Goal: Task Accomplishment & Management: Use online tool/utility

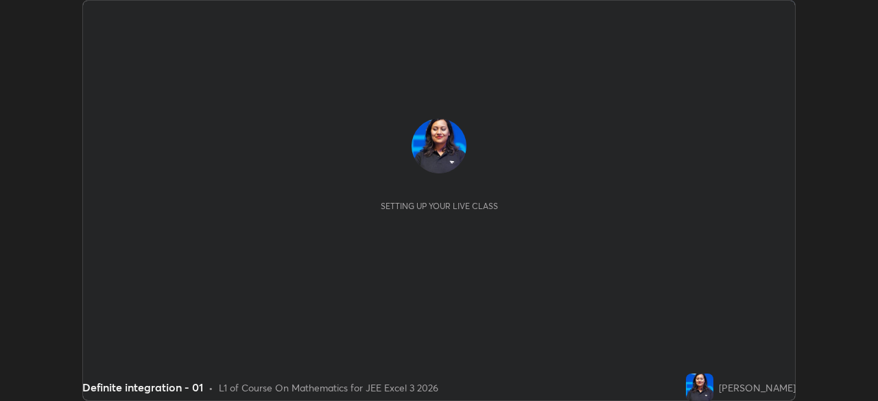
scroll to position [401, 878]
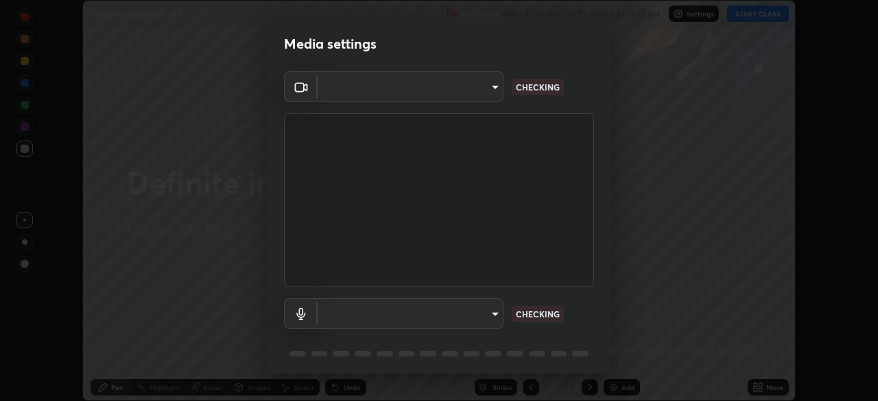
type input "ab575cb34c87f85e5516d662d1ce61e9bdcdf9427f029c366d32db6494063bf2"
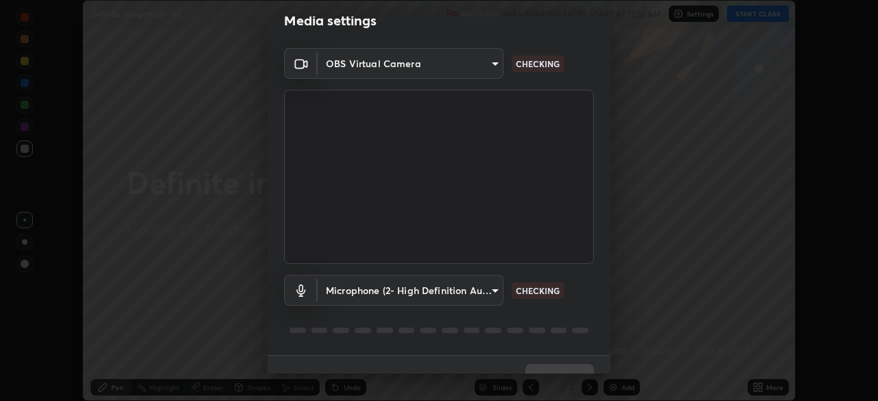
scroll to position [49, 0]
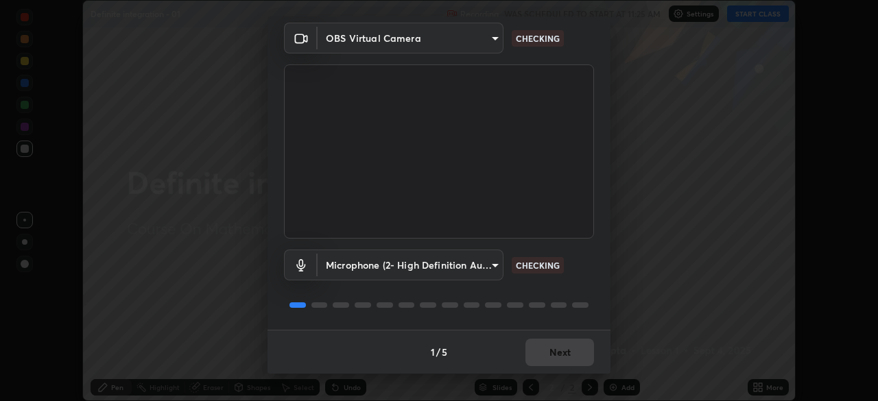
click at [495, 265] on body "Erase all Definite integration - 01 Recording WAS SCHEDULED TO START AT 11:25 A…" at bounding box center [439, 200] width 878 height 401
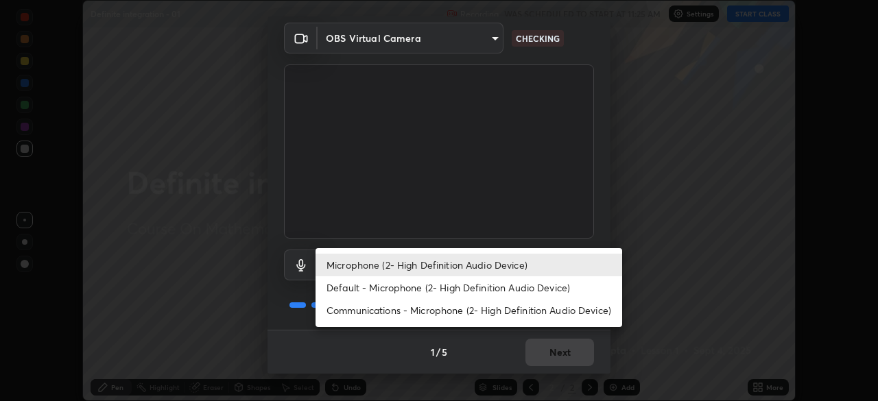
click at [507, 285] on li "Default - Microphone (2- High Definition Audio Device)" at bounding box center [469, 287] width 307 height 23
type input "default"
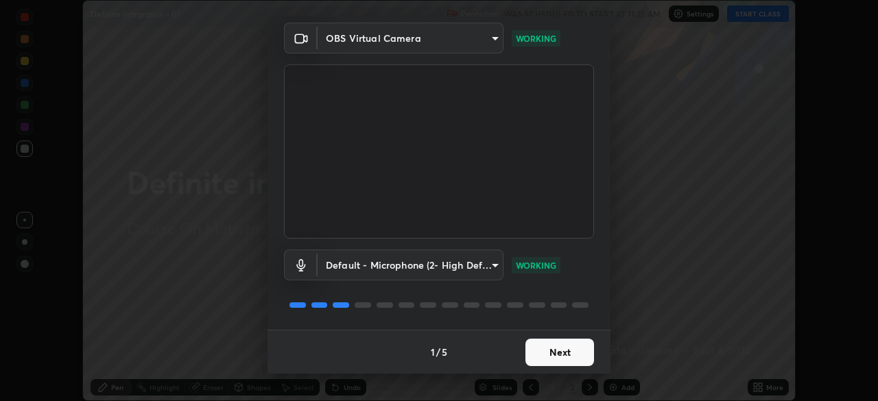
click at [565, 347] on button "Next" at bounding box center [559, 352] width 69 height 27
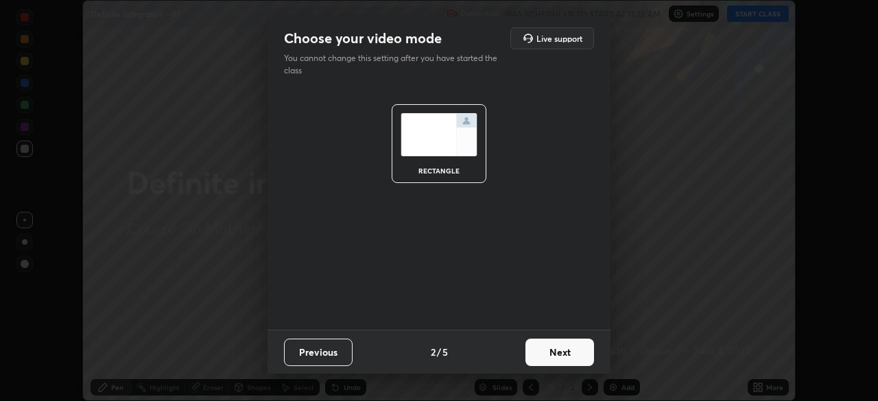
click at [567, 353] on button "Next" at bounding box center [559, 352] width 69 height 27
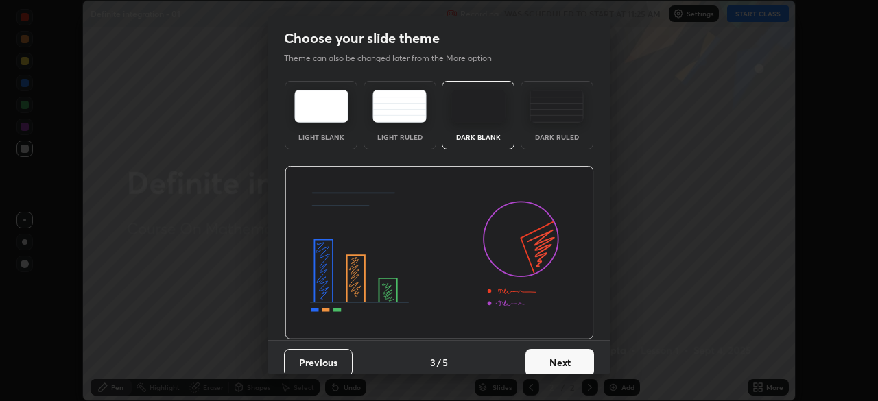
click at [566, 353] on button "Next" at bounding box center [559, 362] width 69 height 27
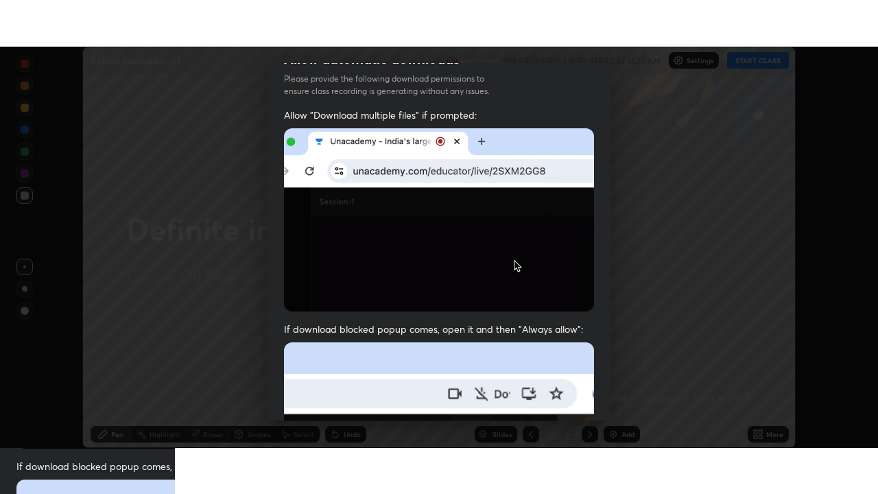
scroll to position [329, 0]
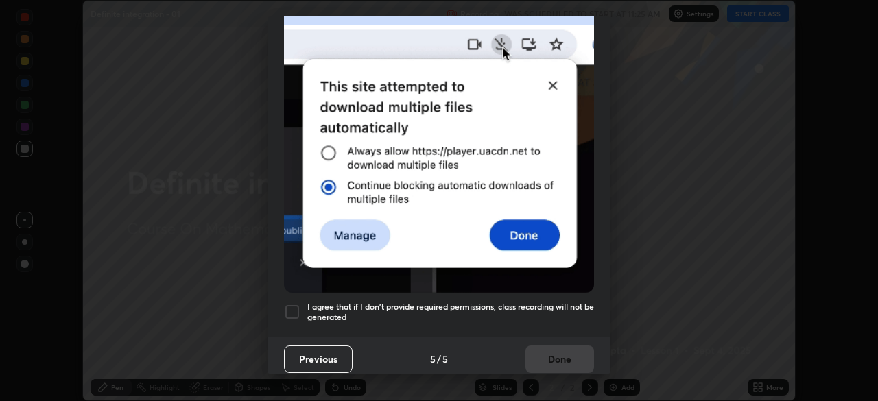
click at [535, 302] on h5 "I agree that if I don't provide required permissions, class recording will not …" at bounding box center [450, 312] width 287 height 21
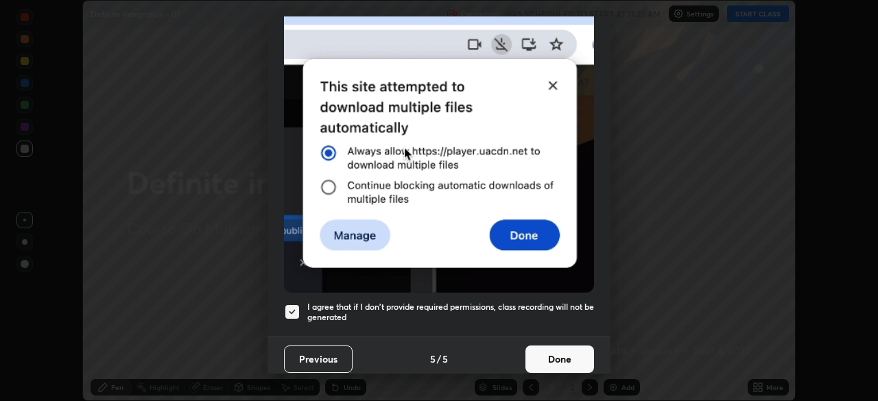
click at [545, 353] on button "Done" at bounding box center [559, 359] width 69 height 27
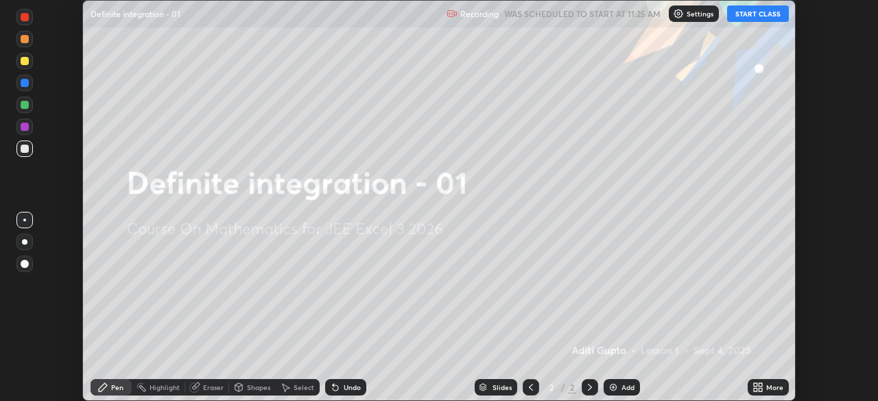
click at [746, 18] on button "START CLASS" at bounding box center [758, 13] width 62 height 16
click at [760, 385] on icon at bounding box center [760, 384] width 3 height 3
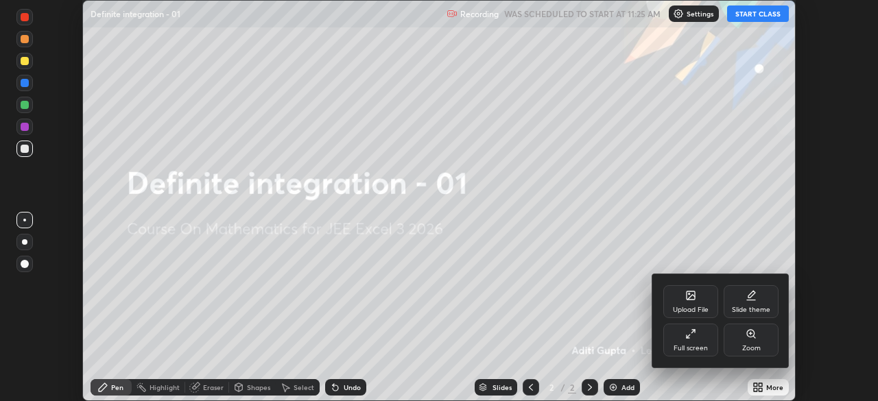
click at [697, 345] on div "Full screen" at bounding box center [691, 348] width 34 height 7
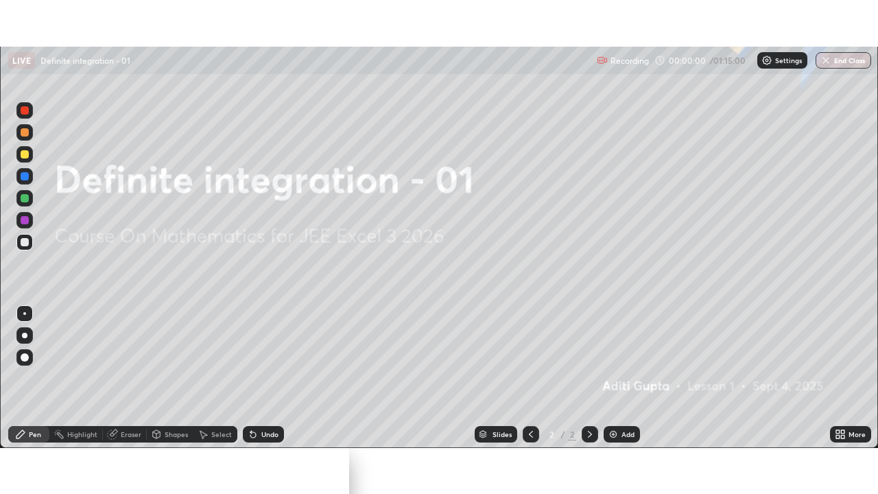
scroll to position [494, 878]
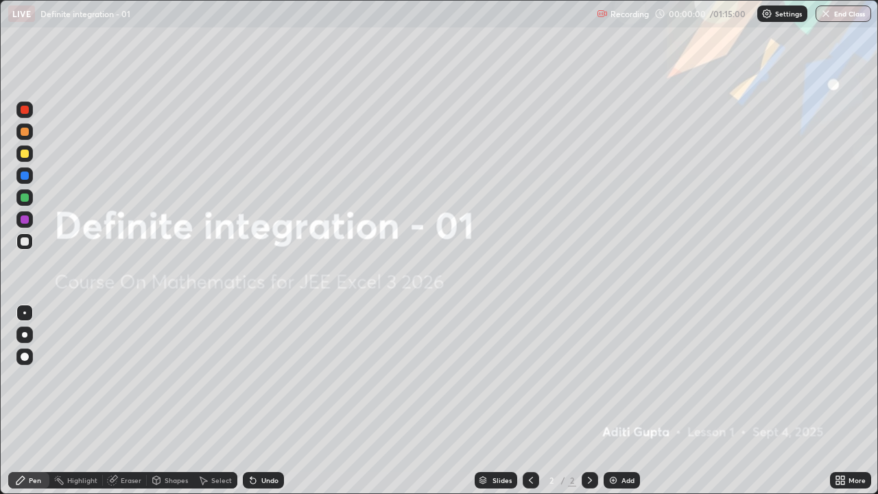
click at [629, 401] on div "Add" at bounding box center [627, 480] width 13 height 7
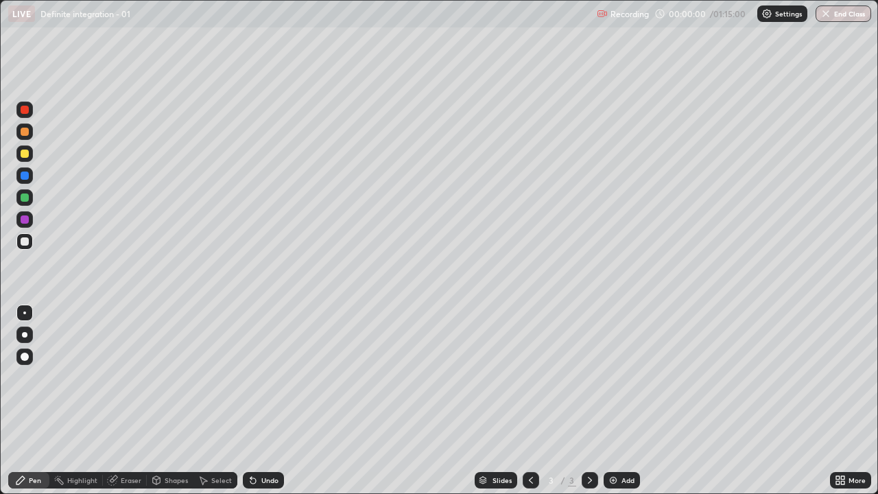
click at [625, 401] on div "Add" at bounding box center [627, 480] width 13 height 7
click at [626, 401] on div "Add" at bounding box center [627, 480] width 13 height 7
click at [625, 401] on div "Add" at bounding box center [627, 480] width 13 height 7
click at [623, 401] on div "Add" at bounding box center [627, 480] width 13 height 7
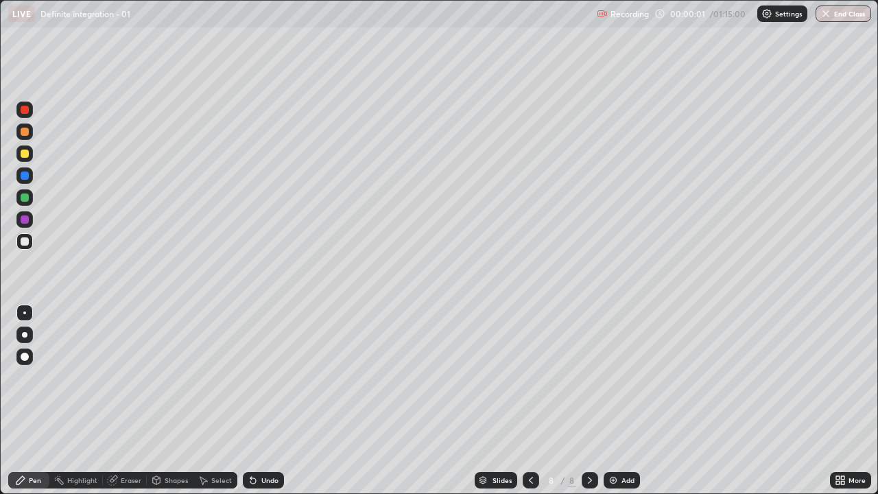
click at [623, 401] on div "Add" at bounding box center [627, 480] width 13 height 7
click at [621, 401] on div "Add" at bounding box center [627, 480] width 13 height 7
click at [619, 401] on div "Add" at bounding box center [622, 480] width 36 height 16
click at [612, 401] on img at bounding box center [613, 480] width 11 height 11
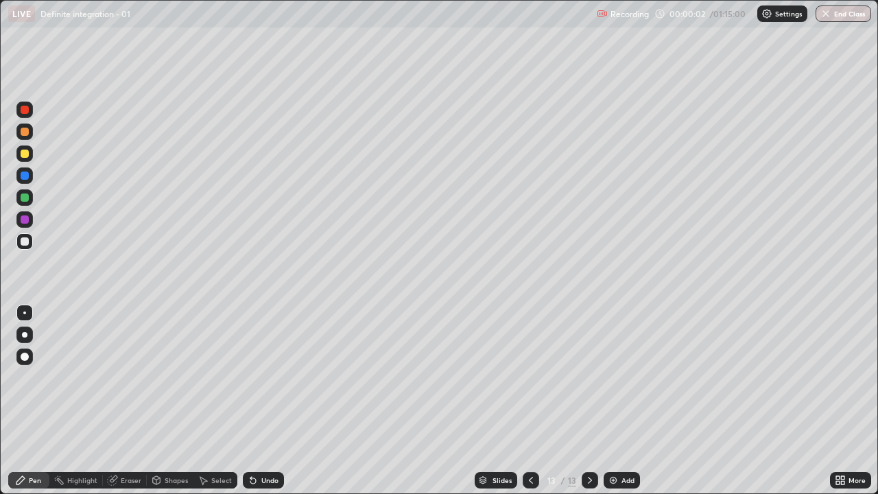
click at [614, 401] on img at bounding box center [613, 480] width 11 height 11
click at [613, 401] on img at bounding box center [613, 480] width 11 height 11
click at [506, 401] on div "Slides" at bounding box center [501, 480] width 19 height 7
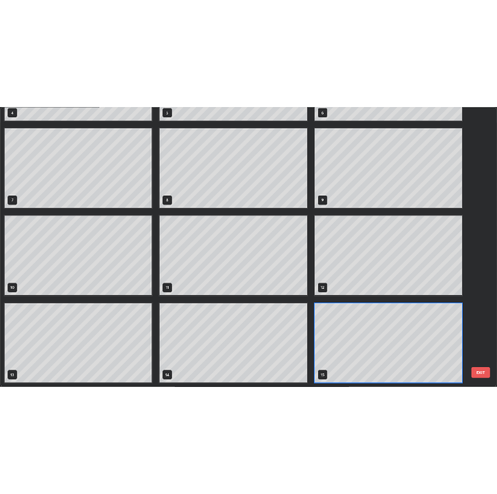
scroll to position [0, 0]
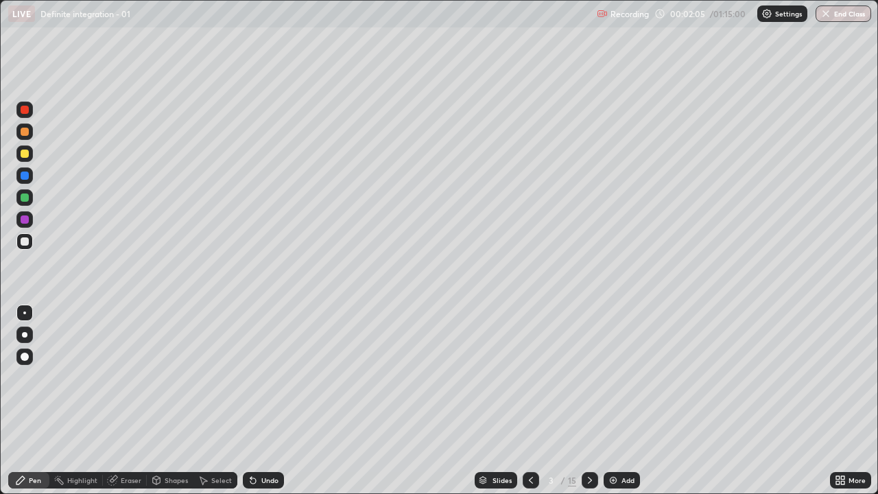
click at [21, 156] on div at bounding box center [25, 154] width 8 height 8
click at [25, 132] on div at bounding box center [25, 132] width 8 height 8
click at [27, 243] on div at bounding box center [25, 241] width 8 height 8
click at [25, 157] on div at bounding box center [25, 154] width 8 height 8
click at [25, 198] on div at bounding box center [25, 197] width 8 height 8
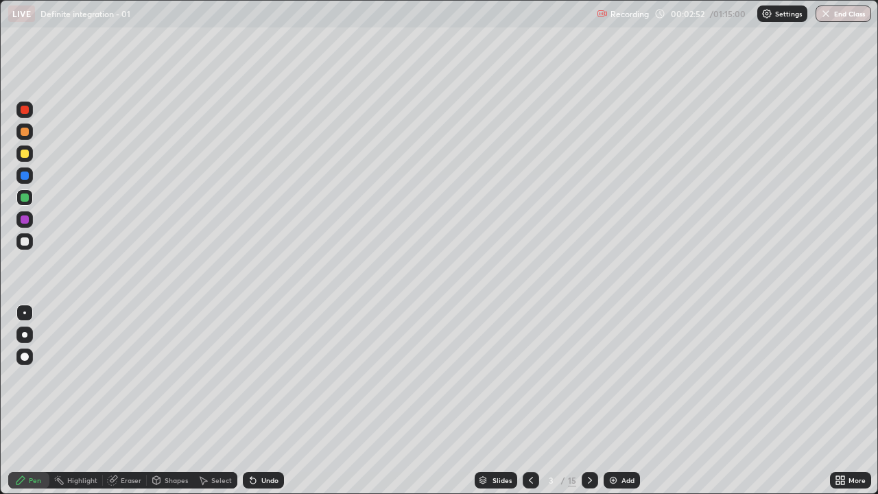
click at [250, 401] on icon at bounding box center [250, 477] width 1 height 1
click at [23, 180] on div at bounding box center [24, 175] width 16 height 16
click at [265, 401] on div "Undo" at bounding box center [269, 480] width 17 height 7
click at [267, 401] on div "Undo" at bounding box center [269, 480] width 17 height 7
click at [262, 401] on div "Undo" at bounding box center [269, 480] width 17 height 7
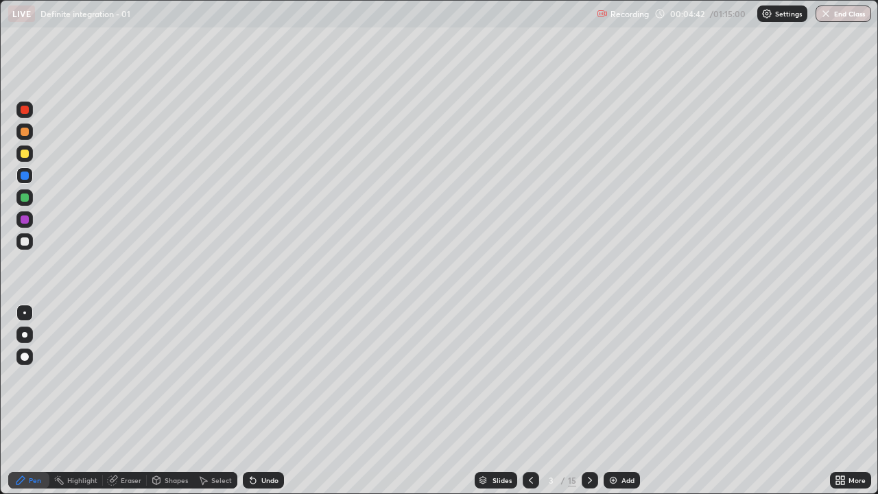
click at [254, 401] on icon at bounding box center [253, 480] width 11 height 11
click at [251, 401] on icon at bounding box center [252, 480] width 5 height 5
click at [256, 401] on icon at bounding box center [253, 480] width 11 height 11
click at [261, 401] on div "Undo" at bounding box center [269, 480] width 17 height 7
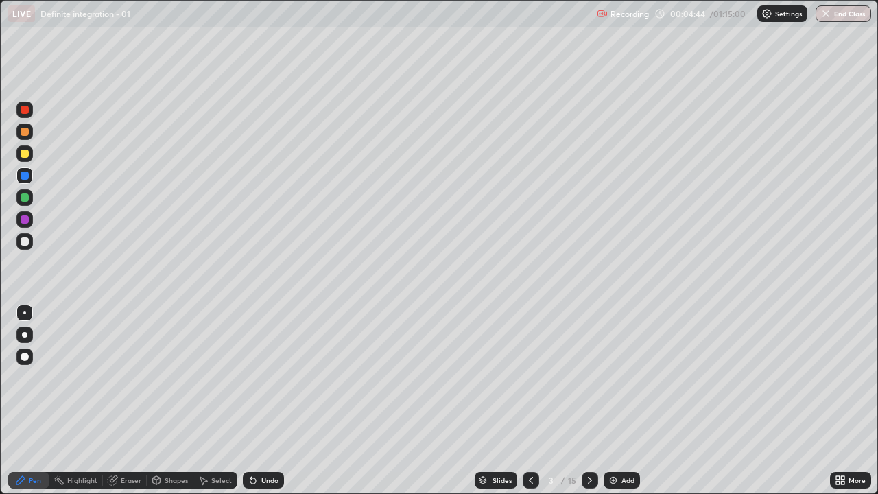
click at [256, 401] on icon at bounding box center [253, 480] width 11 height 11
click at [254, 401] on icon at bounding box center [253, 480] width 11 height 11
click at [26, 243] on div at bounding box center [25, 241] width 8 height 8
click at [586, 401] on icon at bounding box center [589, 480] width 11 height 11
click at [25, 176] on div at bounding box center [25, 175] width 8 height 8
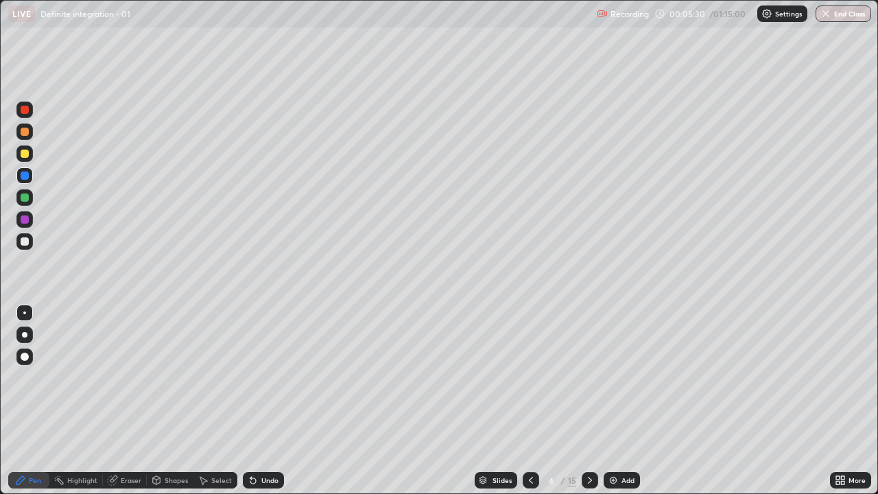
click at [25, 246] on div at bounding box center [24, 241] width 16 height 16
click at [527, 401] on icon at bounding box center [530, 480] width 11 height 11
click at [585, 401] on div at bounding box center [590, 480] width 16 height 16
click at [533, 401] on div at bounding box center [531, 480] width 16 height 16
click at [591, 401] on icon at bounding box center [589, 480] width 11 height 11
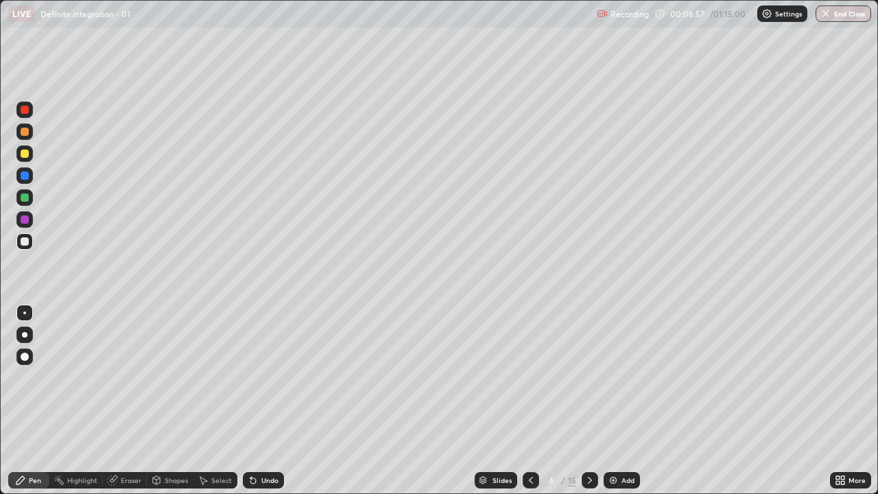
click at [582, 401] on div at bounding box center [590, 480] width 16 height 16
click at [25, 132] on div at bounding box center [25, 132] width 8 height 8
click at [30, 245] on div at bounding box center [24, 241] width 16 height 16
click at [582, 401] on div at bounding box center [590, 479] width 16 height 27
click at [535, 401] on div at bounding box center [531, 480] width 16 height 16
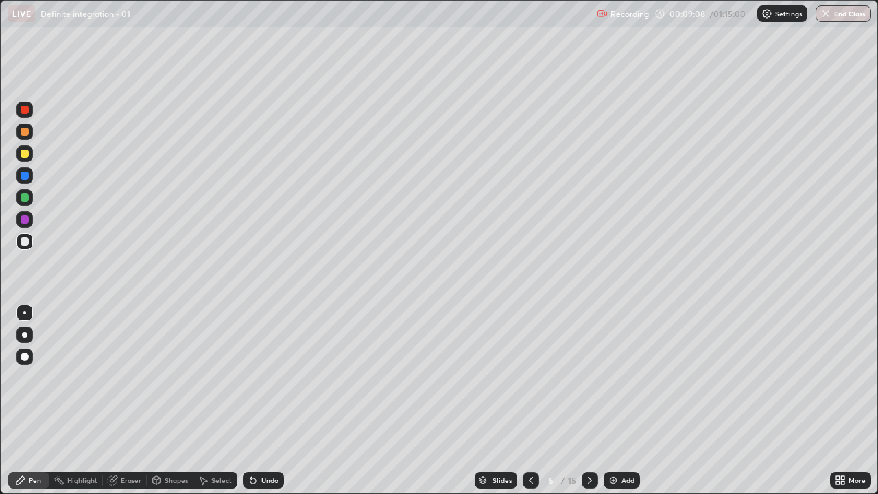
click at [586, 401] on icon at bounding box center [589, 480] width 11 height 11
click at [591, 401] on icon at bounding box center [589, 480] width 11 height 11
click at [526, 401] on div at bounding box center [531, 479] width 16 height 27
click at [589, 401] on icon at bounding box center [589, 480] width 11 height 11
click at [525, 401] on div at bounding box center [531, 480] width 16 height 16
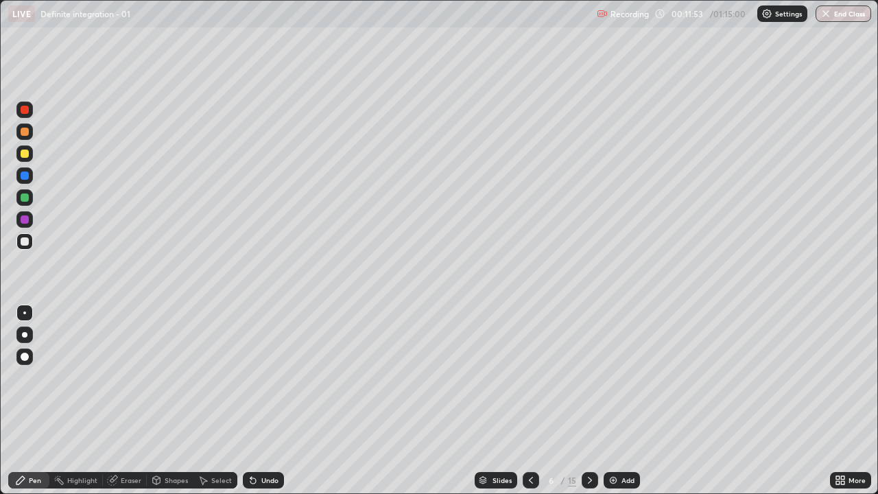
click at [530, 401] on icon at bounding box center [530, 480] width 11 height 11
click at [589, 401] on icon at bounding box center [589, 480] width 11 height 11
click at [528, 401] on icon at bounding box center [530, 480] width 11 height 11
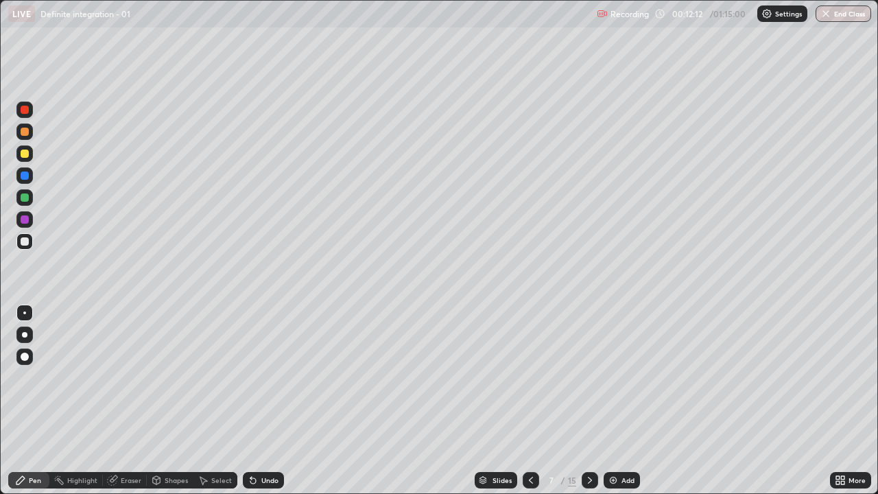
click at [529, 401] on icon at bounding box center [531, 480] width 4 height 7
click at [532, 401] on div at bounding box center [531, 480] width 16 height 16
click at [589, 401] on icon at bounding box center [589, 480] width 11 height 11
click at [589, 401] on icon at bounding box center [590, 480] width 4 height 7
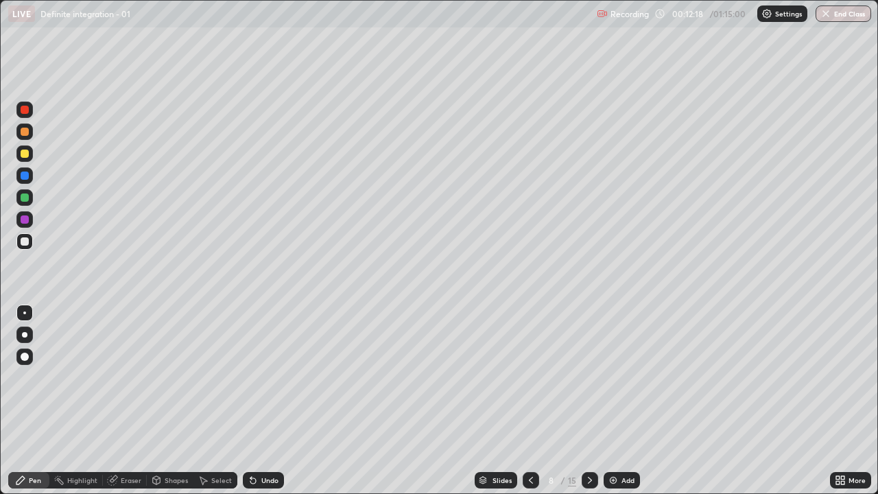
click at [588, 401] on icon at bounding box center [590, 480] width 4 height 7
click at [589, 401] on icon at bounding box center [589, 480] width 11 height 11
click at [530, 401] on icon at bounding box center [530, 480] width 11 height 11
click at [126, 401] on div "Eraser" at bounding box center [131, 480] width 21 height 7
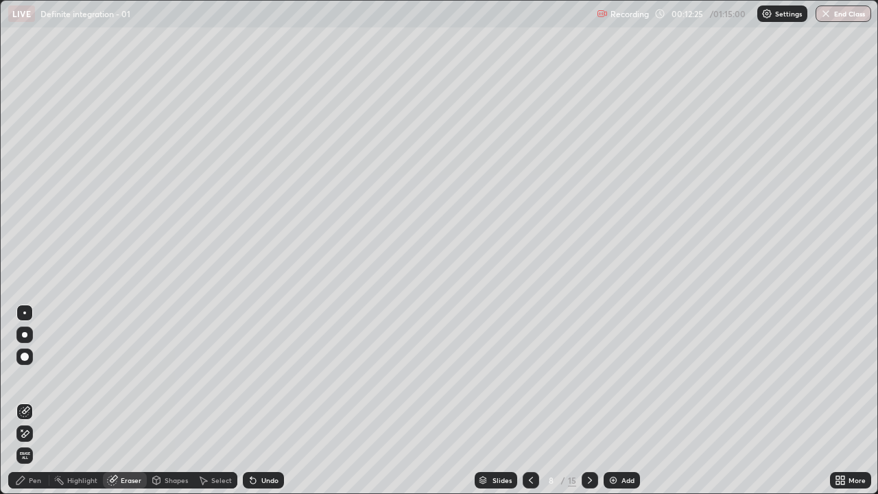
click at [37, 401] on div "Pen" at bounding box center [35, 480] width 12 height 7
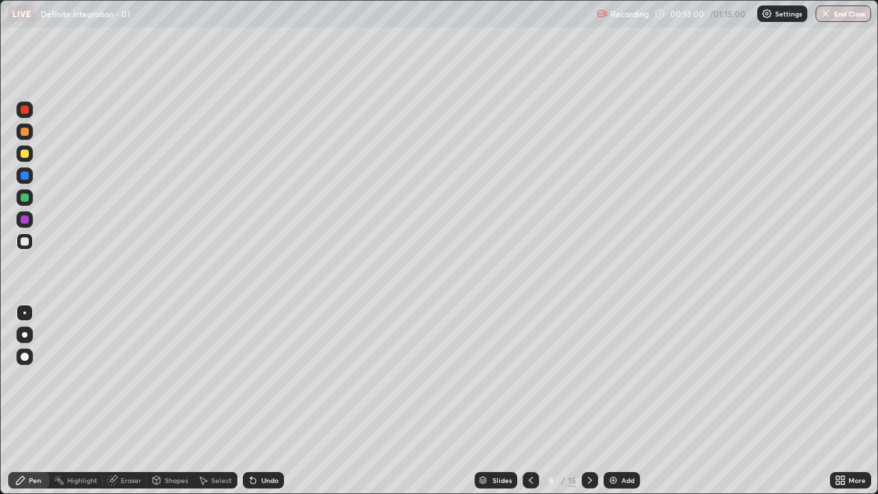
click at [530, 401] on icon at bounding box center [530, 480] width 11 height 11
click at [527, 401] on icon at bounding box center [530, 480] width 11 height 11
click at [530, 401] on icon at bounding box center [530, 480] width 11 height 11
click at [589, 401] on icon at bounding box center [589, 480] width 11 height 11
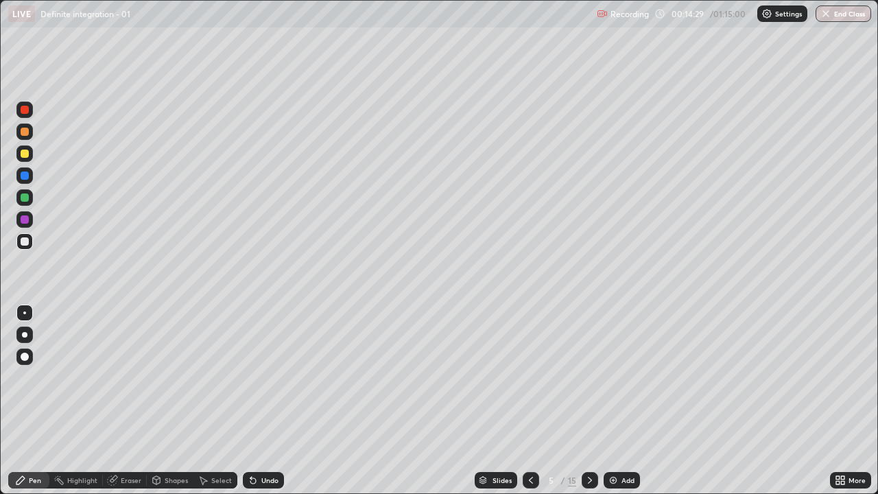
click at [589, 401] on icon at bounding box center [589, 480] width 11 height 11
click at [589, 401] on div at bounding box center [590, 480] width 16 height 16
click at [584, 401] on div at bounding box center [590, 480] width 16 height 16
click at [594, 401] on div at bounding box center [590, 480] width 16 height 16
click at [134, 401] on div "Eraser" at bounding box center [131, 480] width 21 height 7
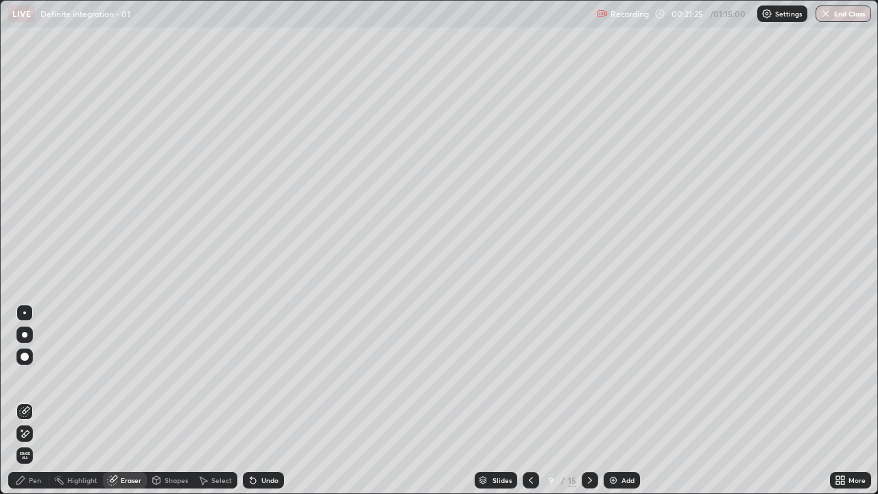
click at [34, 401] on div "Pen" at bounding box center [35, 480] width 12 height 7
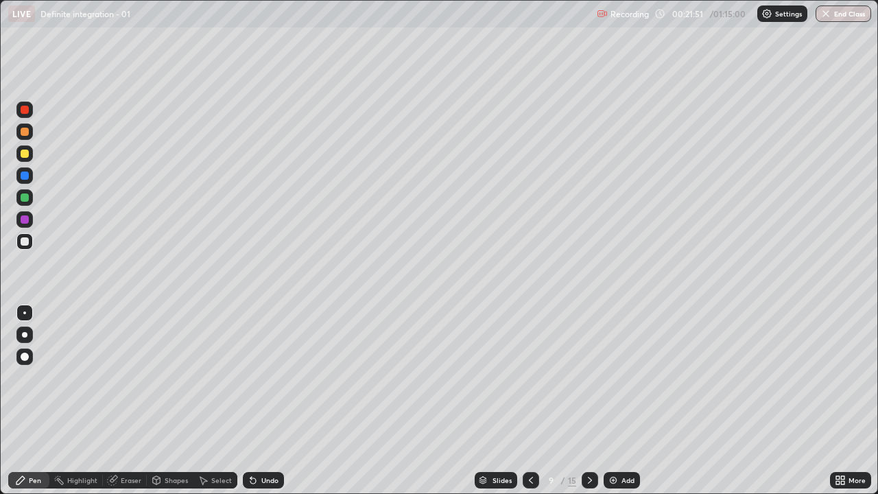
click at [530, 401] on icon at bounding box center [530, 480] width 11 height 11
click at [589, 401] on icon at bounding box center [590, 480] width 4 height 7
click at [28, 156] on div at bounding box center [25, 154] width 8 height 8
click at [32, 132] on div at bounding box center [24, 131] width 16 height 16
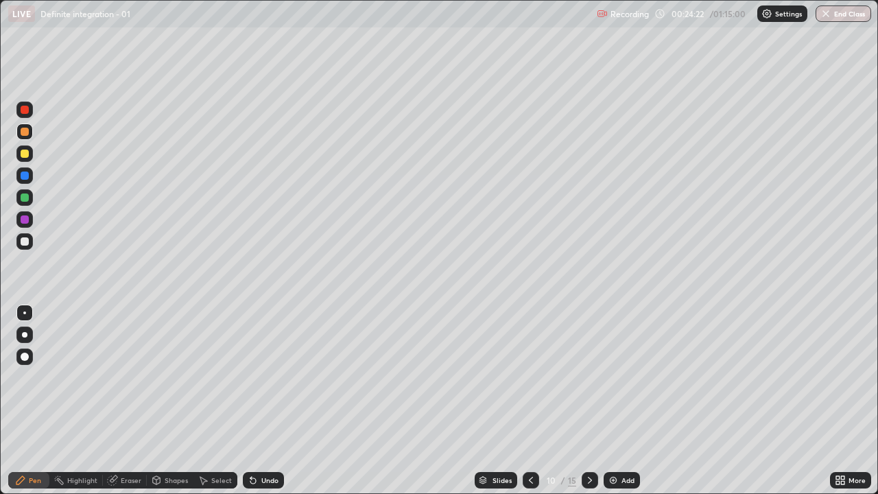
click at [24, 239] on div at bounding box center [25, 241] width 8 height 8
click at [24, 155] on div at bounding box center [25, 154] width 8 height 8
click at [589, 401] on icon at bounding box center [589, 480] width 11 height 11
click at [25, 132] on div at bounding box center [25, 132] width 8 height 8
click at [25, 245] on div at bounding box center [25, 241] width 8 height 8
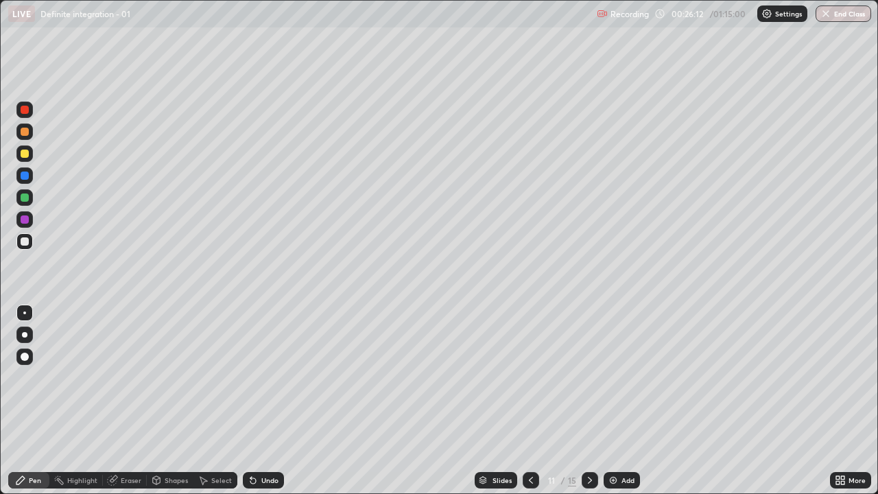
click at [276, 401] on div "Undo" at bounding box center [269, 480] width 17 height 7
click at [275, 401] on div "Undo" at bounding box center [269, 480] width 17 height 7
click at [250, 401] on icon at bounding box center [250, 477] width 1 height 1
click at [251, 401] on icon at bounding box center [252, 480] width 5 height 5
click at [588, 401] on div at bounding box center [590, 480] width 16 height 16
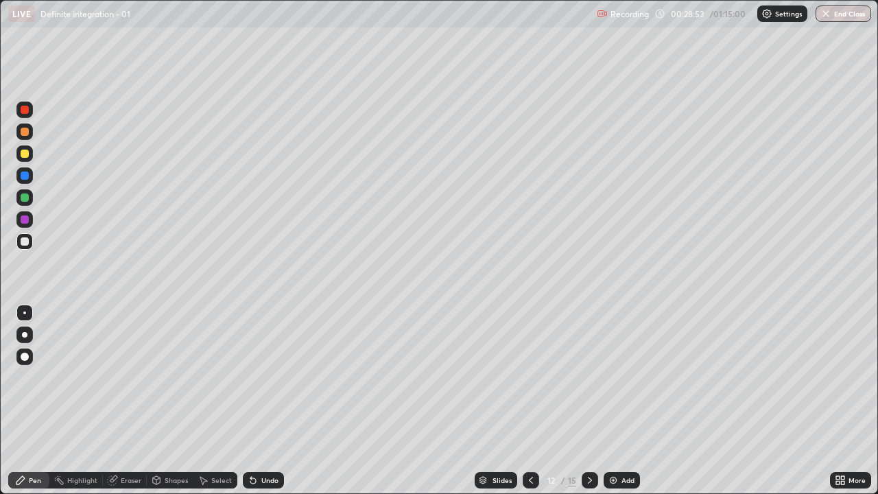
click at [25, 176] on div at bounding box center [25, 175] width 8 height 8
click at [25, 199] on div at bounding box center [25, 197] width 8 height 8
click at [530, 401] on icon at bounding box center [530, 480] width 11 height 11
click at [584, 401] on icon at bounding box center [589, 480] width 11 height 11
click at [25, 154] on div at bounding box center [25, 154] width 8 height 8
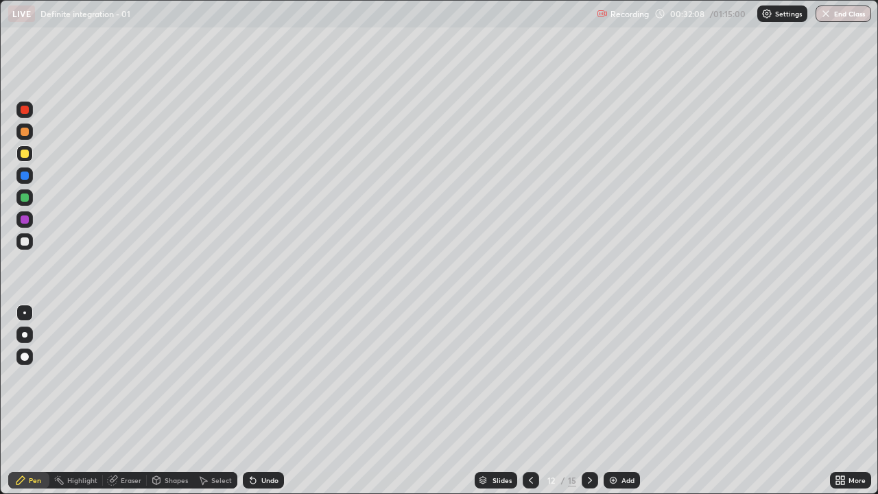
click at [31, 241] on div at bounding box center [24, 241] width 16 height 16
click at [32, 158] on div at bounding box center [24, 154] width 16 height 22
click at [589, 401] on icon at bounding box center [589, 480] width 11 height 11
click at [615, 401] on img at bounding box center [613, 480] width 11 height 11
click at [617, 401] on img at bounding box center [613, 480] width 11 height 11
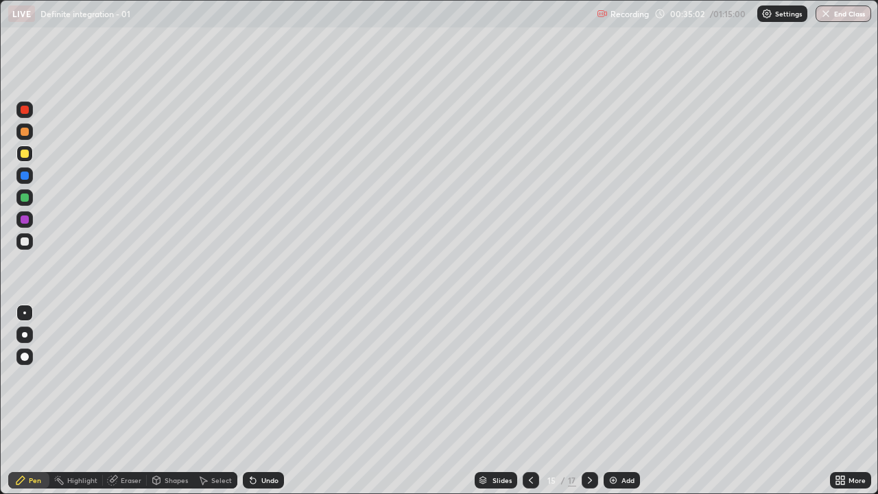
click at [616, 401] on img at bounding box center [613, 480] width 11 height 11
click at [617, 401] on img at bounding box center [613, 480] width 11 height 11
click at [615, 401] on img at bounding box center [613, 480] width 11 height 11
click at [530, 401] on icon at bounding box center [530, 480] width 11 height 11
click at [529, 401] on icon at bounding box center [530, 480] width 11 height 11
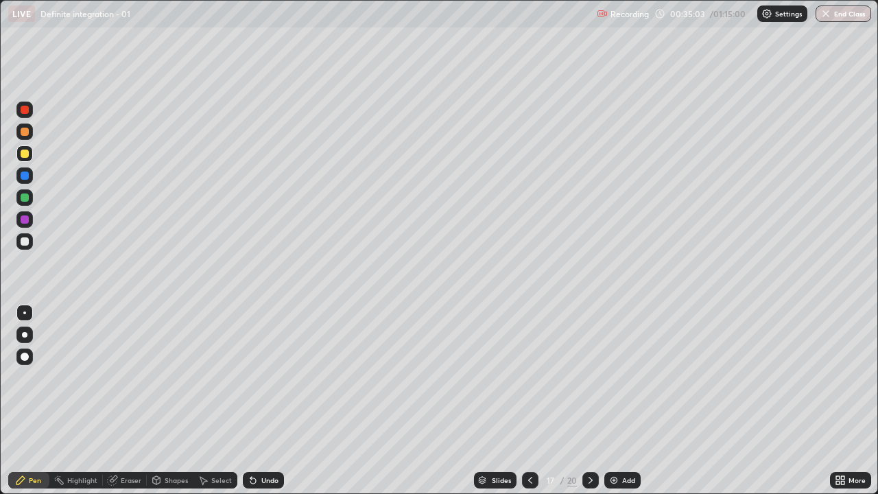
click at [530, 401] on icon at bounding box center [530, 480] width 11 height 11
click at [526, 401] on div at bounding box center [530, 480] width 16 height 16
click at [275, 401] on div "Undo" at bounding box center [269, 480] width 17 height 7
click at [23, 245] on div at bounding box center [25, 241] width 8 height 8
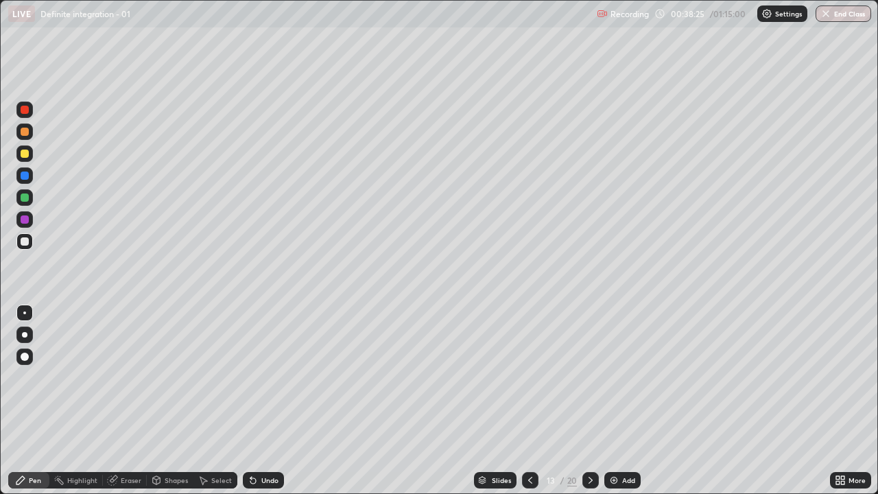
click at [523, 401] on div at bounding box center [530, 480] width 16 height 16
click at [589, 401] on icon at bounding box center [590, 480] width 11 height 11
click at [129, 401] on div "Eraser" at bounding box center [131, 480] width 21 height 7
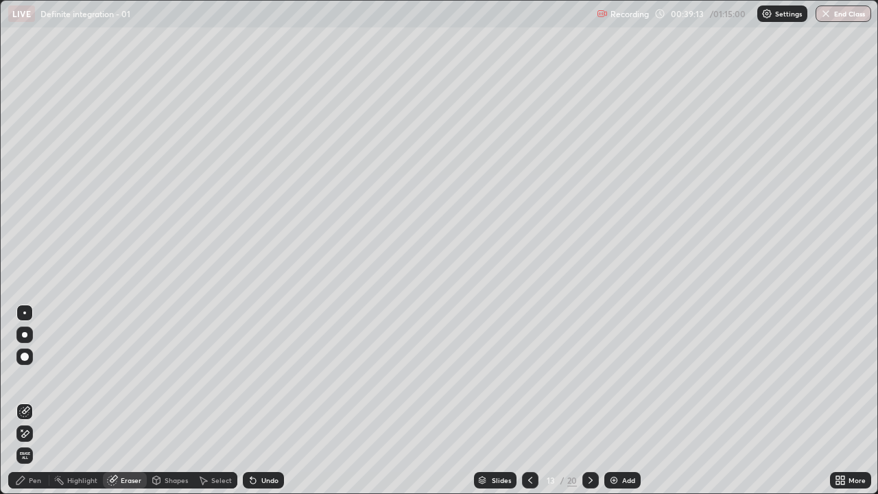
click at [34, 401] on div "Pen" at bounding box center [35, 480] width 12 height 7
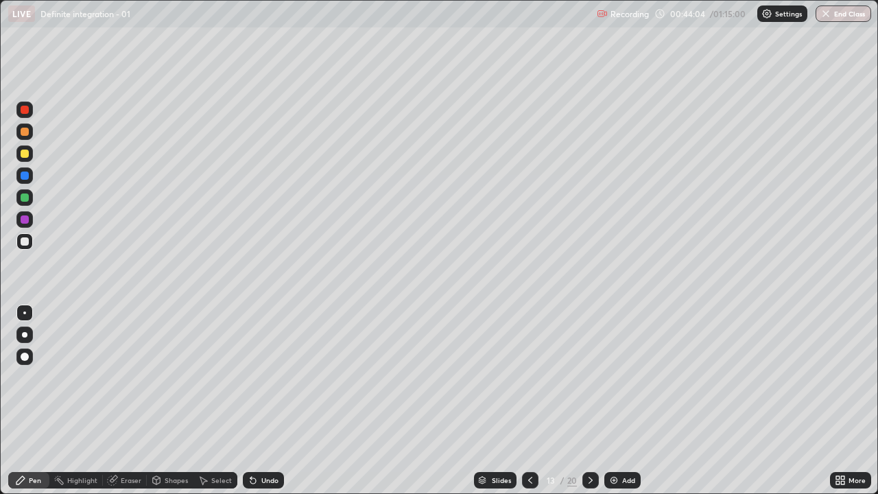
click at [26, 132] on div at bounding box center [25, 132] width 8 height 8
click at [589, 401] on icon at bounding box center [590, 480] width 11 height 11
click at [25, 245] on div at bounding box center [25, 241] width 8 height 8
click at [25, 246] on div at bounding box center [24, 241] width 16 height 16
click at [256, 401] on div "Undo" at bounding box center [263, 480] width 41 height 16
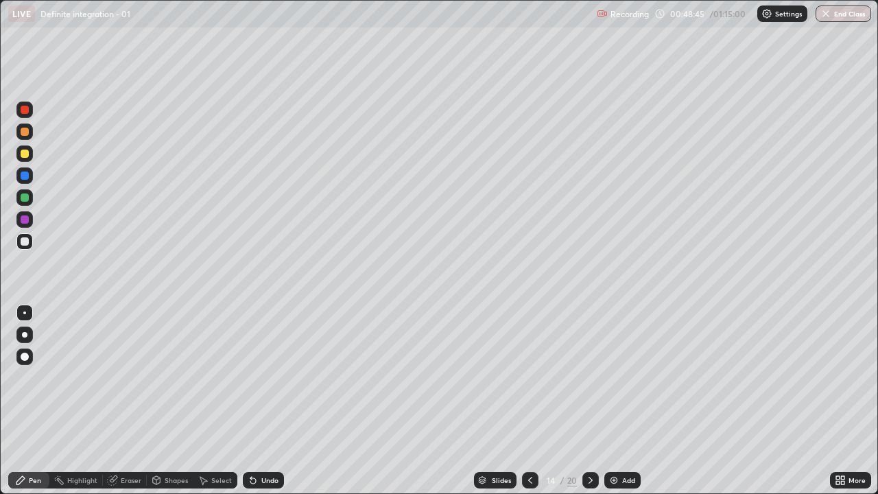
click at [259, 401] on div "Undo" at bounding box center [263, 480] width 41 height 16
click at [262, 401] on div "Undo" at bounding box center [263, 480] width 41 height 16
click at [589, 401] on icon at bounding box center [590, 480] width 11 height 11
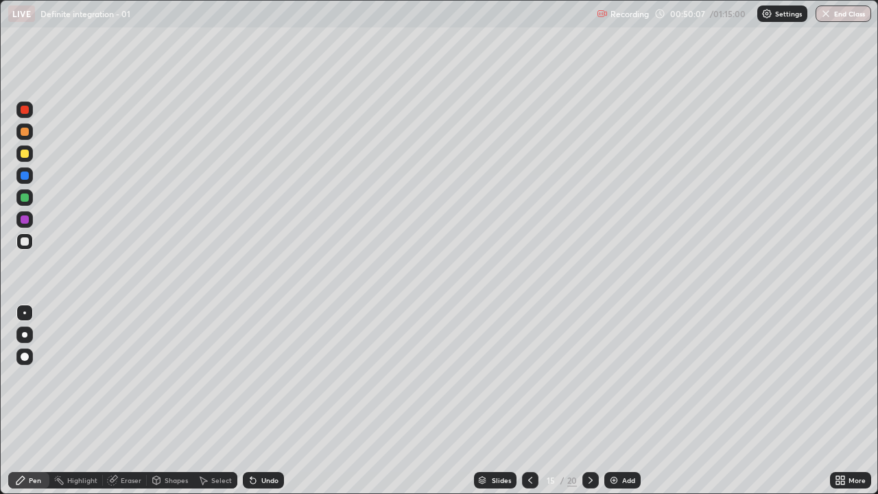
click at [528, 401] on icon at bounding box center [530, 480] width 11 height 11
click at [583, 401] on div at bounding box center [590, 480] width 16 height 16
click at [259, 401] on div "Undo" at bounding box center [263, 480] width 41 height 16
click at [250, 401] on icon at bounding box center [250, 477] width 1 height 1
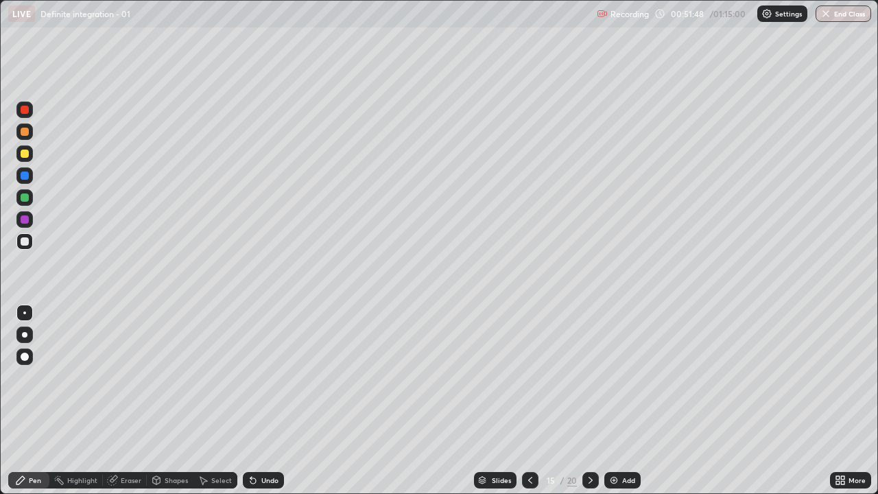
click at [250, 401] on icon at bounding box center [250, 477] width 1 height 1
click at [257, 401] on div "Undo" at bounding box center [263, 480] width 41 height 16
click at [589, 401] on icon at bounding box center [590, 480] width 11 height 11
click at [525, 401] on icon at bounding box center [530, 480] width 11 height 11
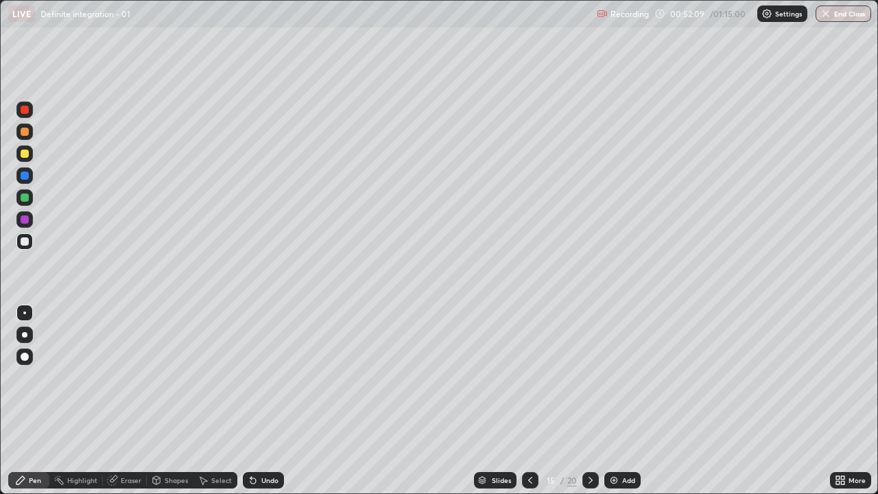
click at [589, 401] on icon at bounding box center [591, 480] width 4 height 7
click at [529, 401] on icon at bounding box center [530, 480] width 11 height 11
click at [589, 401] on div at bounding box center [590, 479] width 16 height 27
click at [527, 401] on icon at bounding box center [530, 480] width 11 height 11
click at [530, 401] on icon at bounding box center [530, 480] width 11 height 11
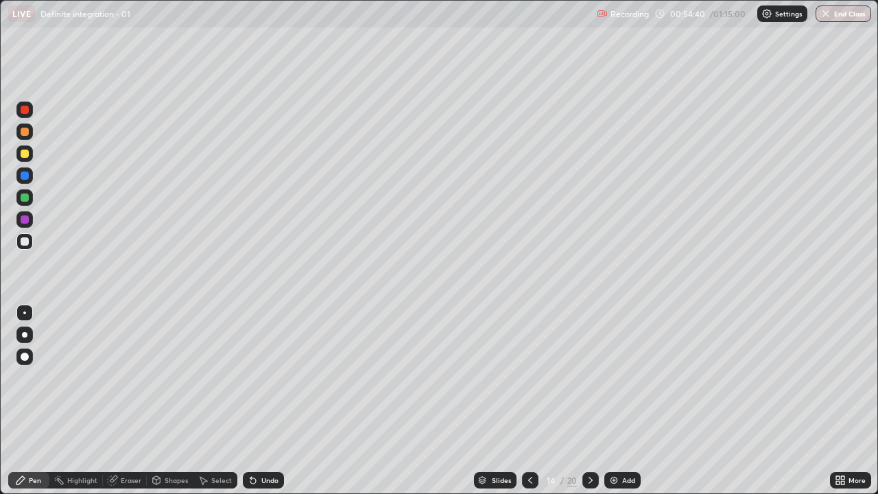
click at [591, 401] on icon at bounding box center [590, 480] width 11 height 11
click at [587, 401] on icon at bounding box center [590, 480] width 11 height 11
click at [589, 401] on icon at bounding box center [590, 480] width 11 height 11
click at [25, 132] on div at bounding box center [25, 132] width 8 height 8
click at [252, 401] on div "Undo" at bounding box center [263, 480] width 41 height 16
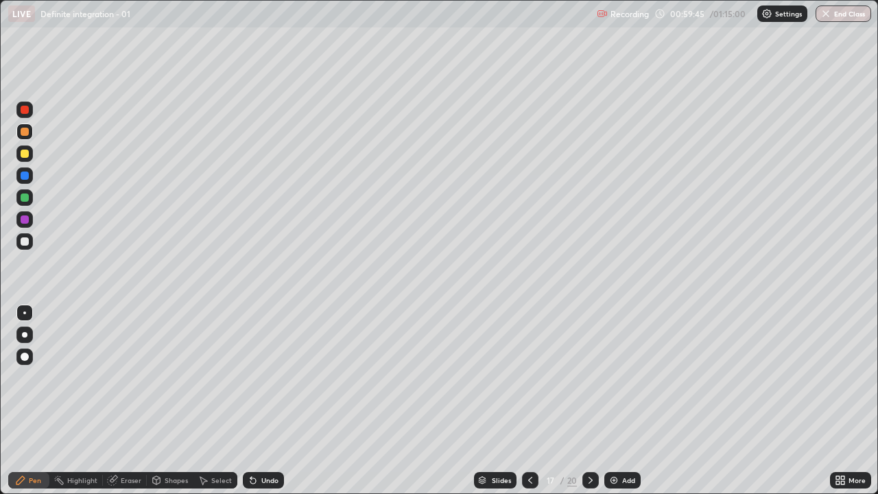
click at [257, 401] on icon at bounding box center [253, 480] width 11 height 11
click at [25, 240] on div at bounding box center [25, 241] width 8 height 8
click at [25, 154] on div at bounding box center [25, 154] width 8 height 8
click at [24, 134] on div at bounding box center [25, 132] width 8 height 8
click at [589, 401] on icon at bounding box center [590, 480] width 11 height 11
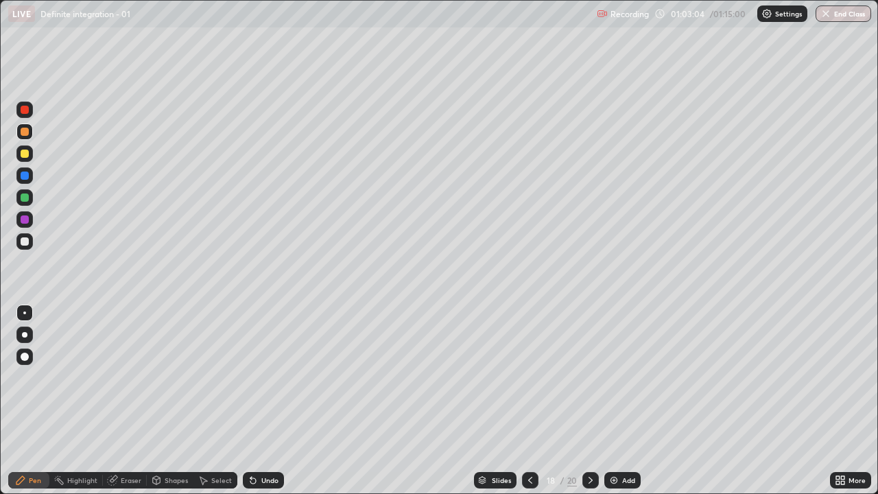
click at [25, 241] on div at bounding box center [25, 241] width 8 height 8
click at [589, 401] on icon at bounding box center [590, 480] width 11 height 11
click at [525, 401] on div at bounding box center [530, 480] width 16 height 16
click at [589, 401] on icon at bounding box center [590, 480] width 11 height 11
click at [529, 401] on icon at bounding box center [530, 480] width 11 height 11
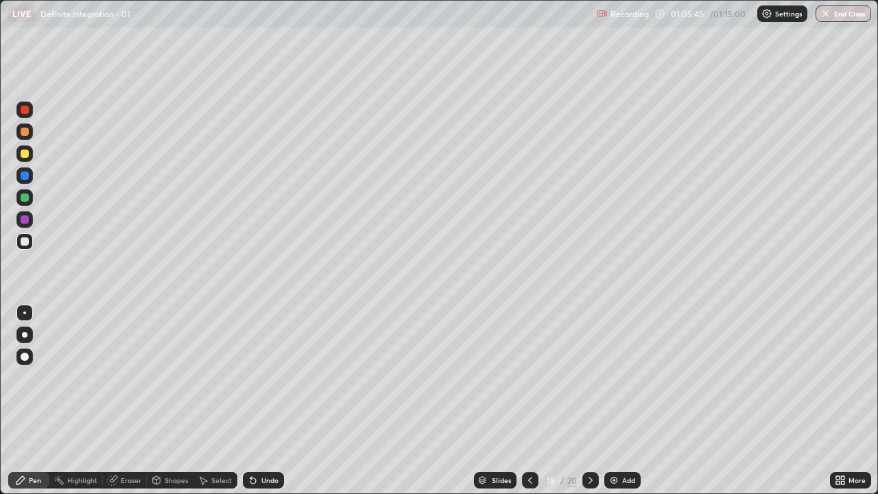
click at [589, 401] on icon at bounding box center [590, 480] width 11 height 11
click at [529, 401] on icon at bounding box center [530, 480] width 11 height 11
click at [587, 401] on div at bounding box center [590, 480] width 16 height 16
click at [529, 401] on icon at bounding box center [530, 480] width 11 height 11
click at [584, 401] on div at bounding box center [590, 480] width 16 height 16
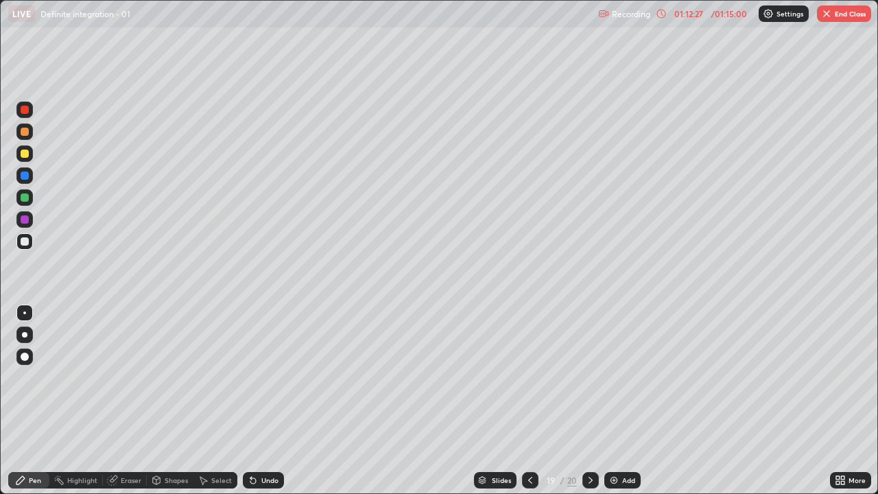
click at [585, 401] on icon at bounding box center [590, 480] width 11 height 11
click at [525, 401] on icon at bounding box center [530, 480] width 11 height 11
click at [583, 401] on div at bounding box center [590, 479] width 16 height 27
click at [529, 401] on icon at bounding box center [530, 480] width 11 height 11
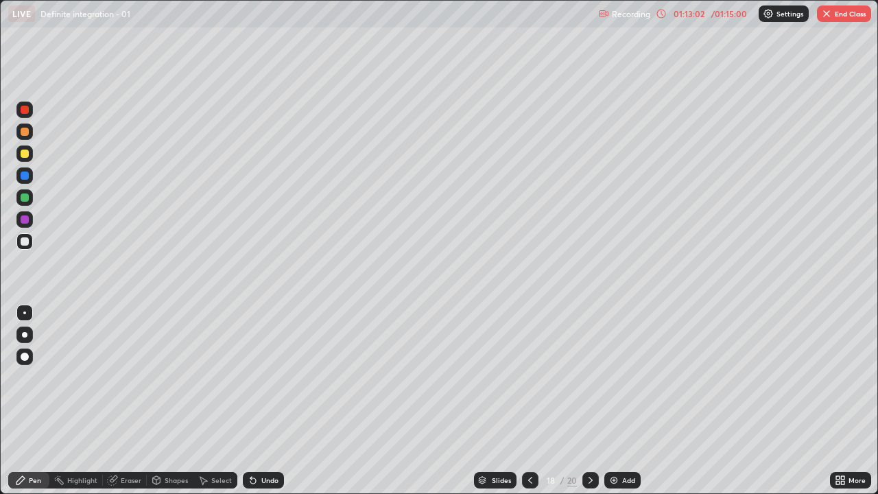
click at [589, 401] on icon at bounding box center [590, 480] width 11 height 11
click at [588, 401] on icon at bounding box center [590, 480] width 11 height 11
click at [530, 401] on icon at bounding box center [530, 480] width 11 height 11
click at [529, 401] on icon at bounding box center [530, 480] width 11 height 11
click at [589, 401] on icon at bounding box center [590, 480] width 11 height 11
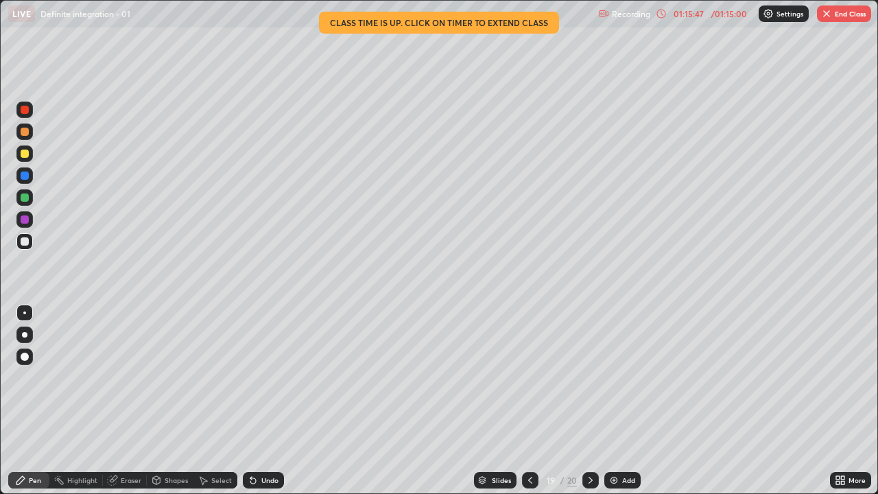
click at [838, 14] on button "End Class" at bounding box center [844, 13] width 54 height 16
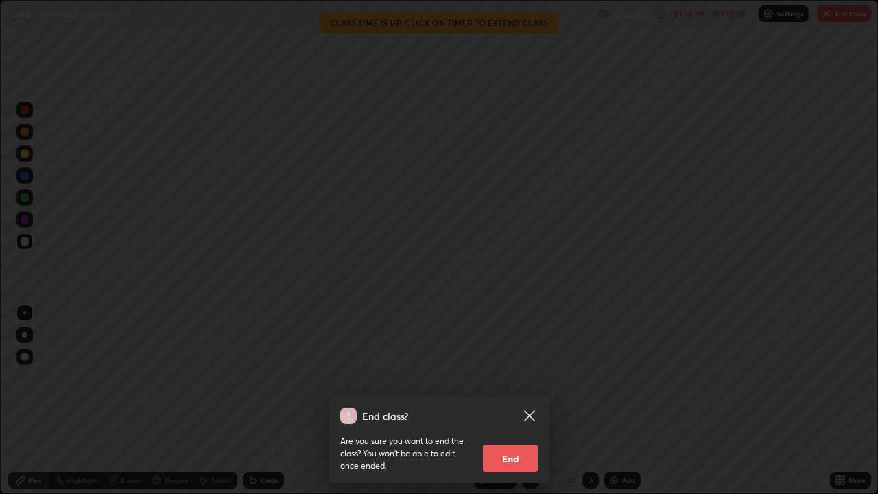
click at [515, 401] on button "End" at bounding box center [510, 457] width 55 height 27
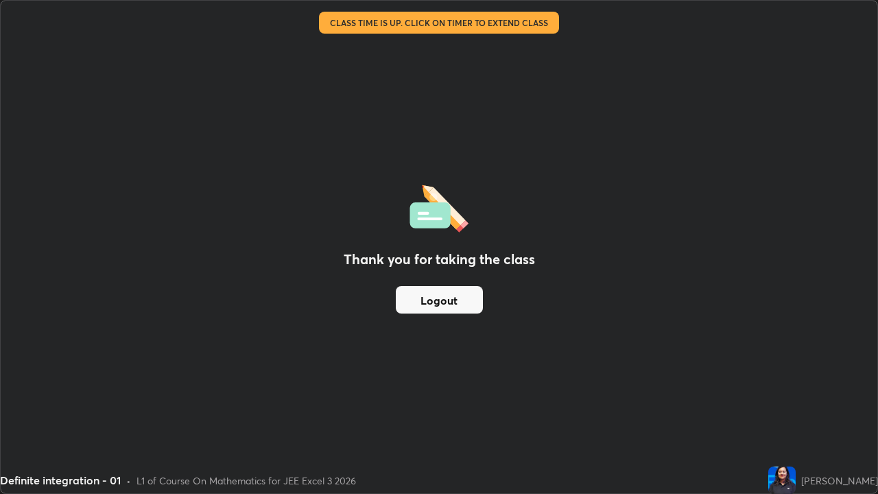
click at [443, 301] on button "Logout" at bounding box center [439, 299] width 87 height 27
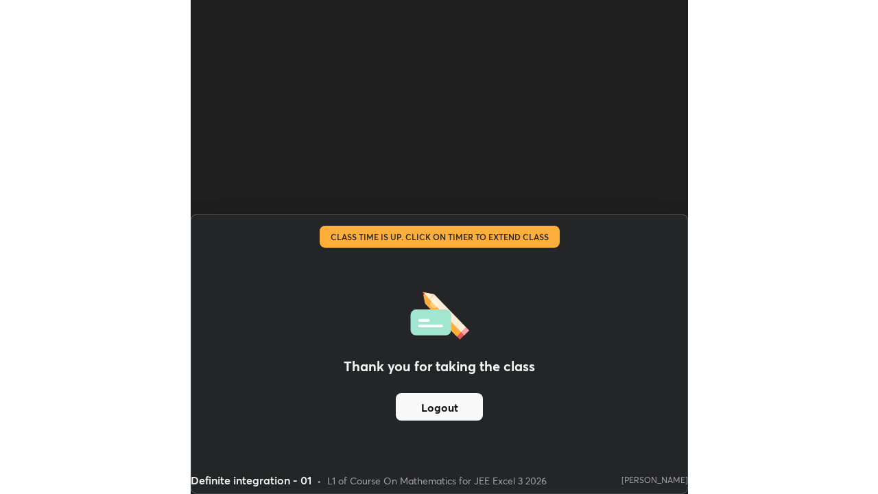
scroll to position [68097, 68093]
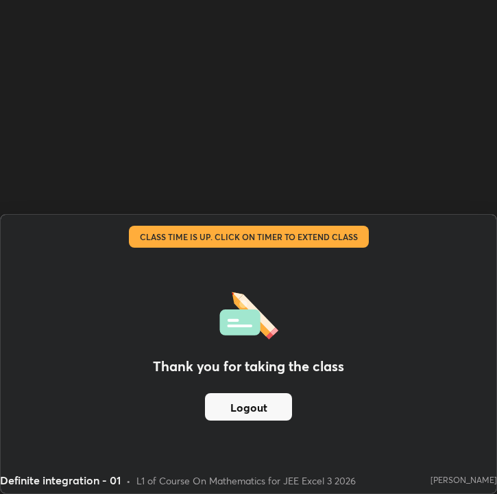
click at [235, 401] on button "Logout" at bounding box center [248, 406] width 87 height 27
click at [229, 401] on button "Logout" at bounding box center [248, 406] width 87 height 27
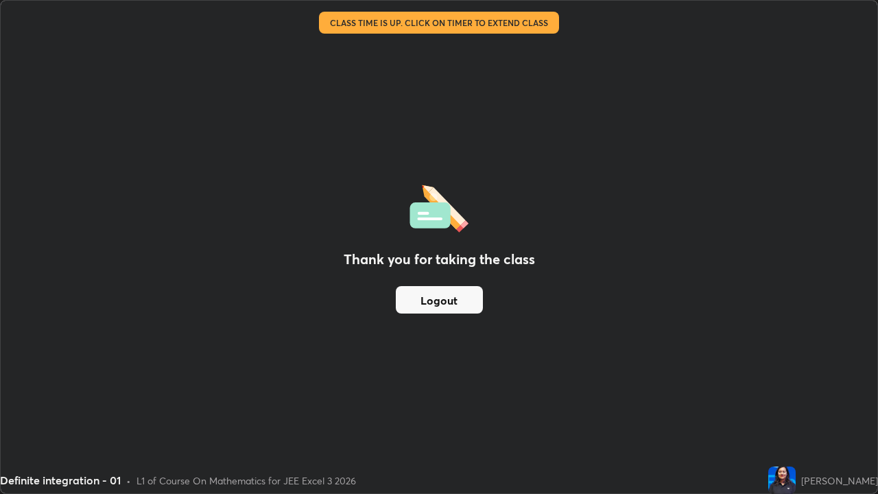
scroll to position [494, 878]
click at [455, 302] on button "Logout" at bounding box center [439, 299] width 87 height 27
click at [447, 300] on button "Logout" at bounding box center [439, 299] width 87 height 27
click at [444, 296] on button "Logout" at bounding box center [439, 299] width 87 height 27
click at [440, 294] on button "Logout" at bounding box center [439, 299] width 87 height 27
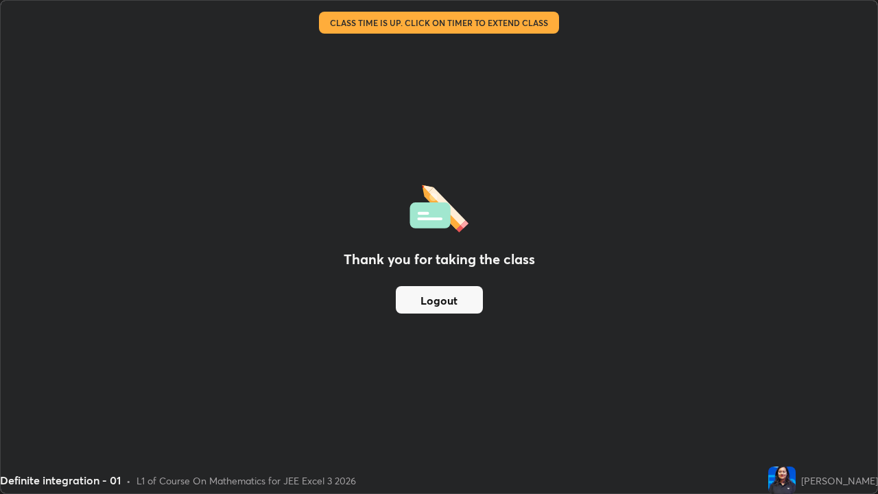
click at [438, 300] on button "Logout" at bounding box center [439, 299] width 87 height 27
click at [437, 302] on button "Logout" at bounding box center [439, 299] width 87 height 27
click at [436, 303] on button "Logout" at bounding box center [439, 299] width 87 height 27
click at [435, 305] on button "Logout" at bounding box center [439, 299] width 87 height 27
click at [440, 303] on button "Logout" at bounding box center [439, 299] width 87 height 27
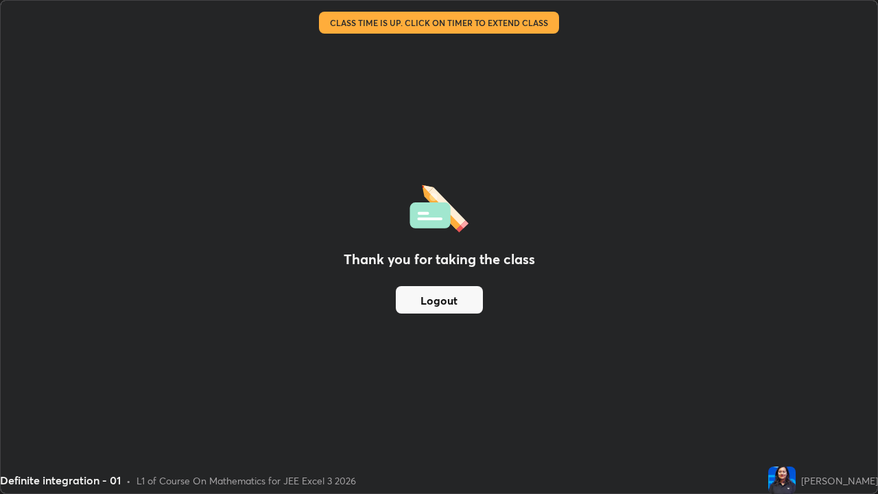
click at [796, 401] on img at bounding box center [781, 479] width 27 height 27
click at [833, 401] on div "[PERSON_NAME]" at bounding box center [839, 480] width 77 height 14
click at [796, 401] on img at bounding box center [781, 479] width 27 height 27
click at [739, 364] on div "Thank you for taking the class Logout" at bounding box center [439, 247] width 877 height 492
click at [462, 301] on button "Logout" at bounding box center [439, 299] width 87 height 27
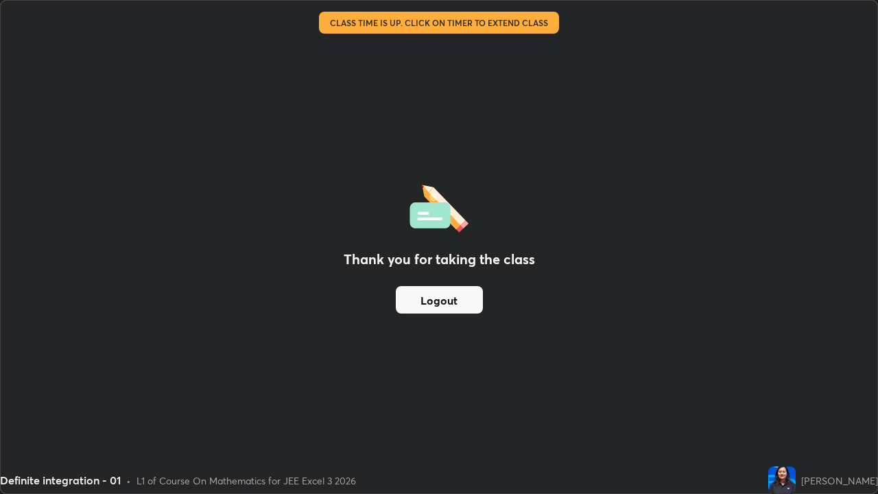
click at [460, 296] on button "Logout" at bounding box center [439, 299] width 87 height 27
click at [458, 291] on button "Logout" at bounding box center [439, 299] width 87 height 27
click at [458, 289] on button "Logout" at bounding box center [439, 299] width 87 height 27
click at [455, 21] on div "Definite integration - 01" at bounding box center [339, 13] width 663 height 27
click at [427, 27] on div "Definite integration - 01" at bounding box center [339, 13] width 663 height 27
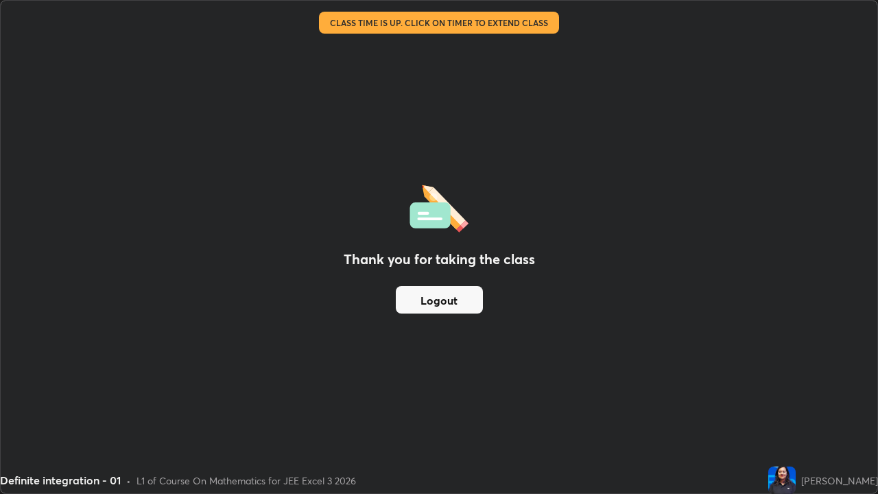
click at [397, 47] on div "Thank you for taking the class Logout" at bounding box center [439, 247] width 877 height 492
click at [401, 58] on div "Thank you for taking the class Logout" at bounding box center [439, 247] width 877 height 492
click at [449, 80] on div "Thank you for taking the class Logout" at bounding box center [439, 247] width 877 height 492
click at [446, 307] on button "Logout" at bounding box center [439, 299] width 87 height 27
click at [439, 308] on button "Logout" at bounding box center [439, 299] width 87 height 27
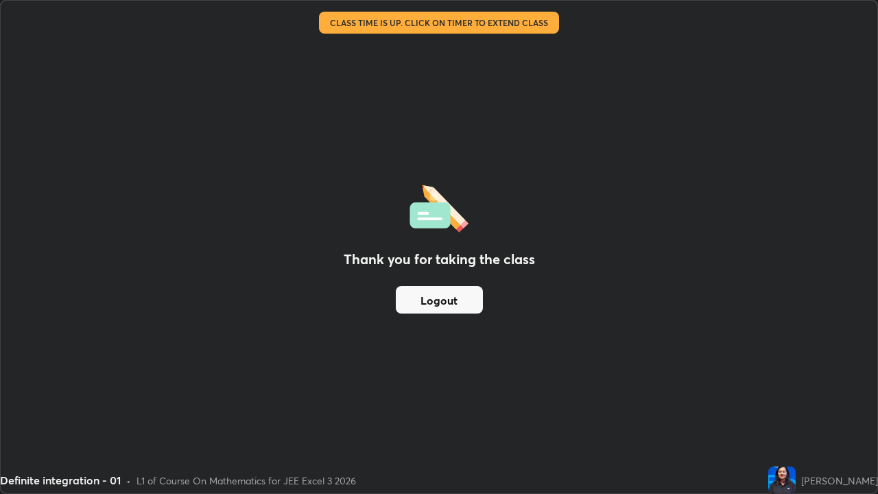
click at [439, 303] on button "Logout" at bounding box center [439, 299] width 87 height 27
click at [440, 304] on button "Logout" at bounding box center [439, 299] width 87 height 27
click at [442, 302] on button "Logout" at bounding box center [439, 299] width 87 height 27
click at [796, 401] on img at bounding box center [781, 479] width 27 height 27
click at [832, 401] on div "[PERSON_NAME]" at bounding box center [839, 480] width 77 height 14
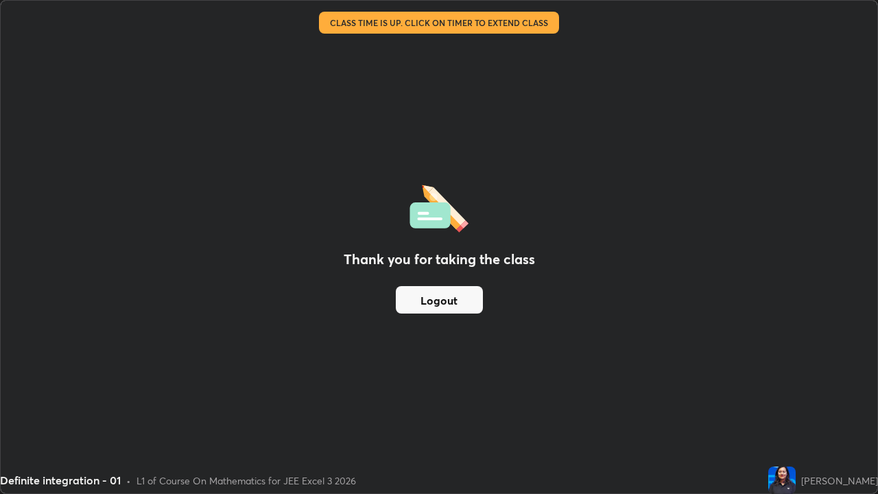
click at [858, 401] on div "[PERSON_NAME]" at bounding box center [839, 480] width 77 height 14
click at [864, 401] on div "[PERSON_NAME]" at bounding box center [839, 480] width 77 height 14
click at [837, 401] on div "[PERSON_NAME]" at bounding box center [839, 480] width 77 height 14
click at [796, 401] on img at bounding box center [781, 479] width 27 height 27
click at [763, 401] on div "Definite integration - 01 • L1 of Course On Mathematics for JEE Excel 3 2026" at bounding box center [381, 479] width 763 height 27
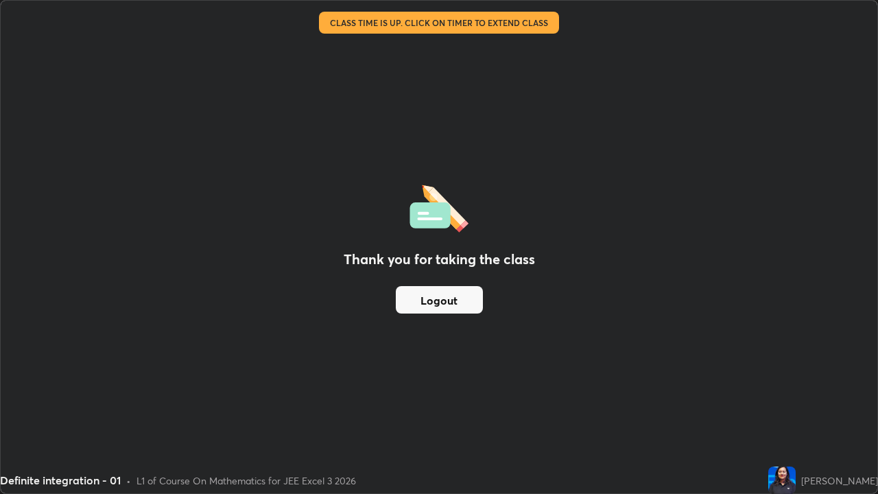
click at [820, 401] on div "Thank you for taking the class Logout" at bounding box center [439, 247] width 877 height 492
click at [447, 306] on button "Logout" at bounding box center [439, 299] width 87 height 27
click at [428, 289] on button "Logout" at bounding box center [439, 299] width 87 height 27
click at [405, 34] on div "Thank you for taking the class Logout" at bounding box center [439, 247] width 877 height 492
click at [400, 27] on div "Thank you for taking the class Logout" at bounding box center [439, 247] width 877 height 492
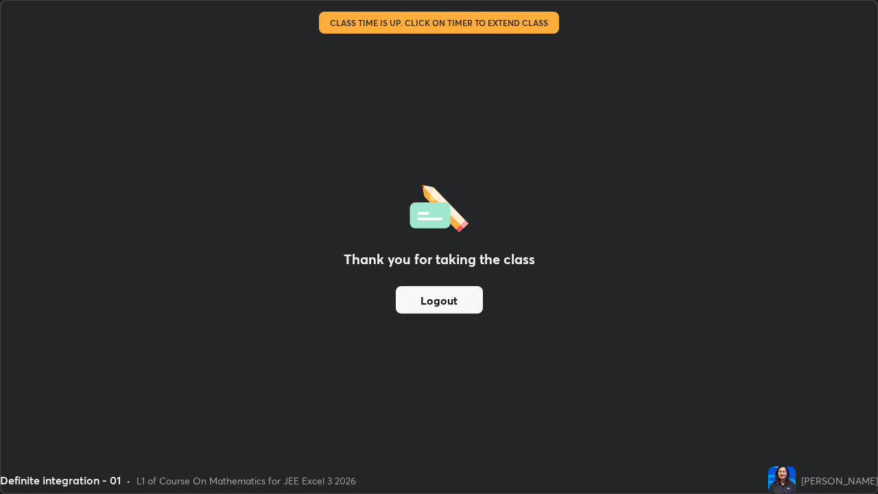
click at [338, 27] on div "Thank you for taking the class Logout" at bounding box center [439, 247] width 877 height 492
click at [281, 30] on div "Thank you for taking the class Logout" at bounding box center [439, 247] width 877 height 492
click at [230, 29] on div "Thank you for taking the class Logout" at bounding box center [439, 247] width 877 height 492
click at [174, 28] on div "Thank you for taking the class Logout" at bounding box center [439, 247] width 877 height 492
click at [123, 31] on div "Thank you for taking the class Logout" at bounding box center [439, 247] width 877 height 492
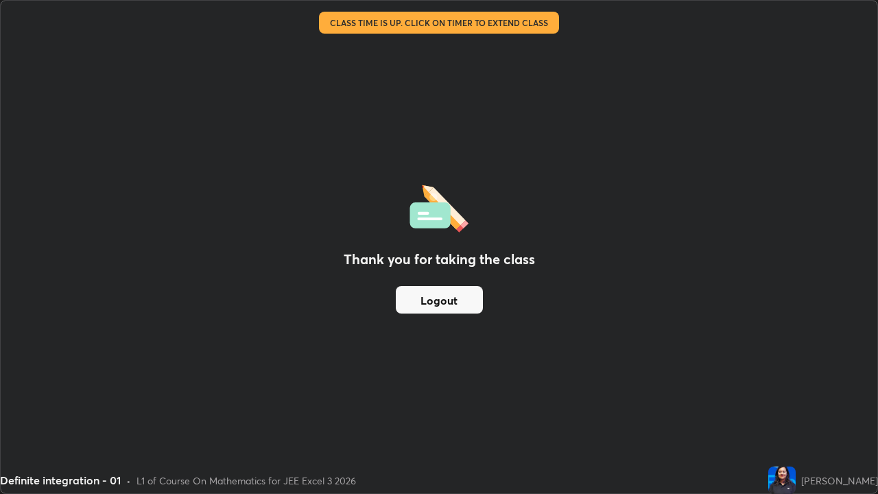
click at [85, 34] on div "Thank you for taking the class Logout" at bounding box center [439, 247] width 877 height 492
click at [63, 47] on div "Thank you for taking the class Logout" at bounding box center [439, 247] width 877 height 492
click at [125, 218] on div "Thank you for taking the class Logout" at bounding box center [439, 247] width 877 height 492
click at [430, 217] on img at bounding box center [438, 206] width 59 height 52
click at [424, 292] on button "Logout" at bounding box center [439, 299] width 87 height 27
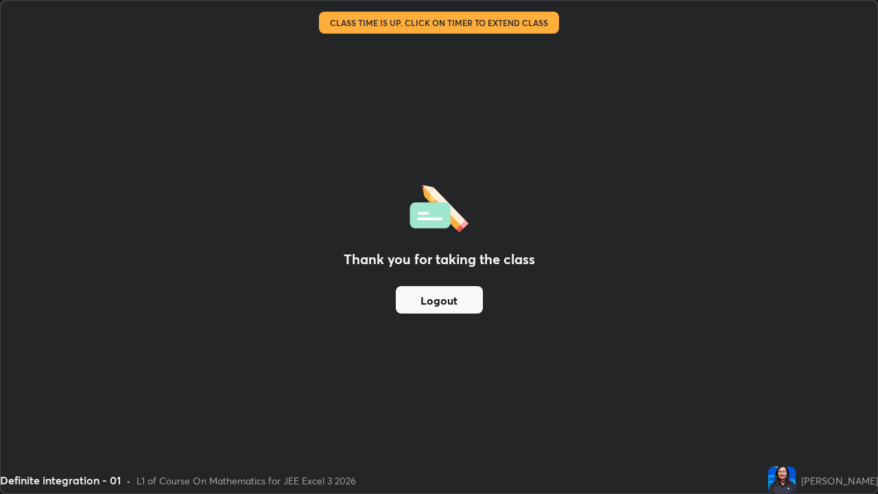
click at [451, 310] on button "Logout" at bounding box center [439, 299] width 87 height 27
click at [526, 330] on div "Thank you for taking the class Logout" at bounding box center [439, 247] width 877 height 492
click at [754, 401] on div "Thank you for taking the class Logout" at bounding box center [439, 247] width 877 height 492
click at [455, 302] on button "Logout" at bounding box center [439, 299] width 87 height 27
